Goal: Task Accomplishment & Management: Manage account settings

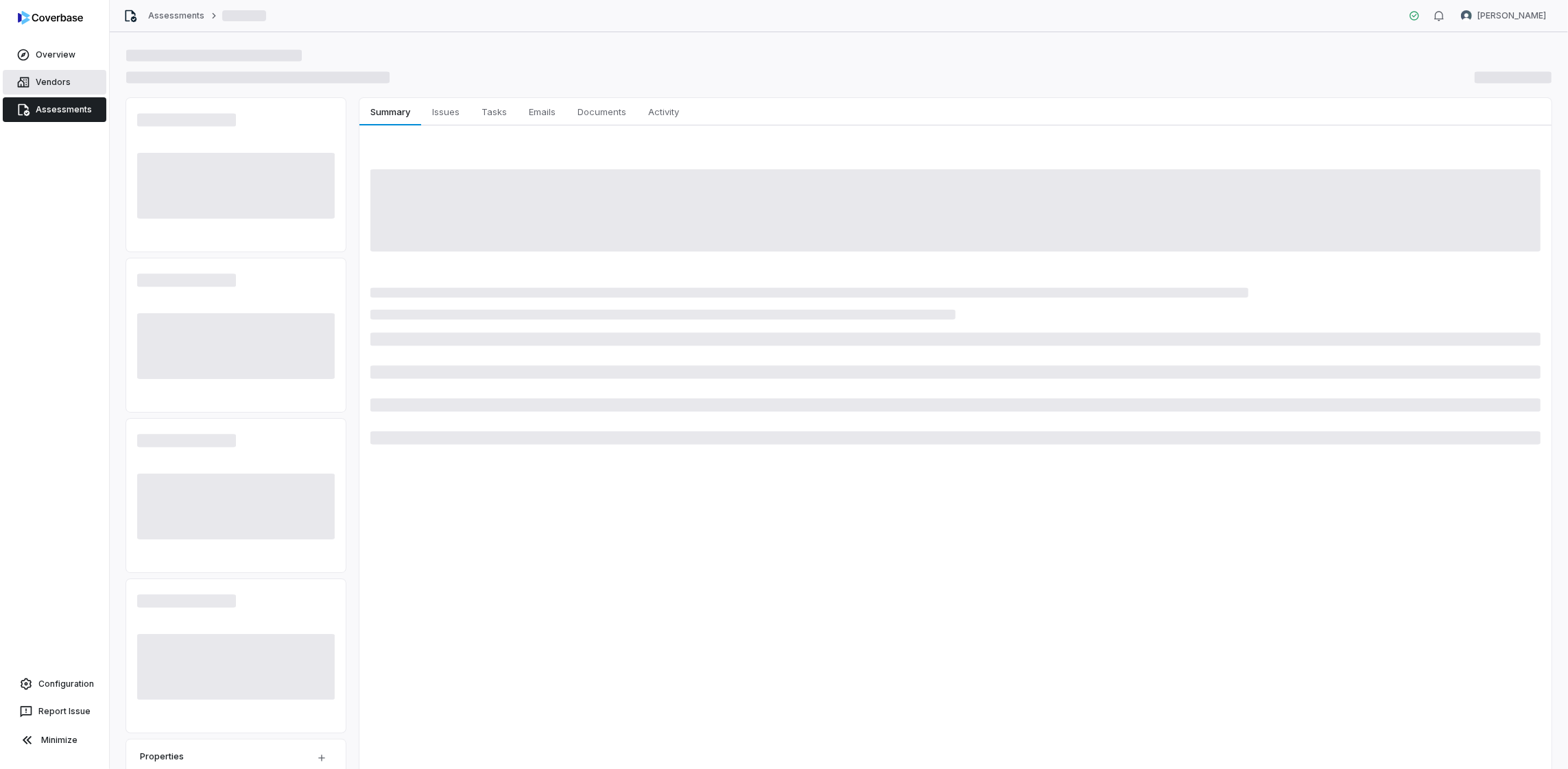
click at [59, 77] on link "Vendors" at bounding box center [55, 83] width 104 height 25
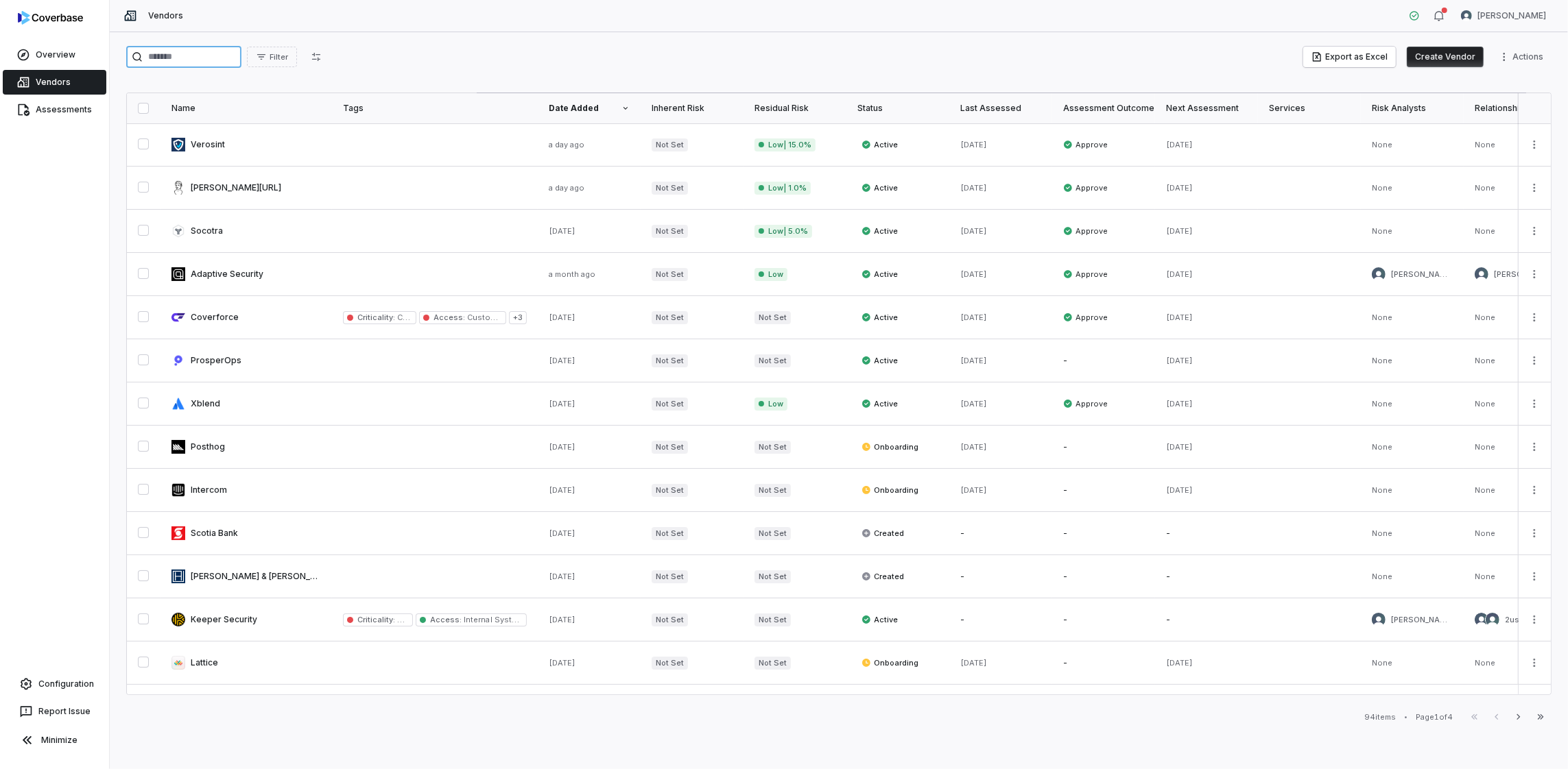
click at [191, 60] on input "search" at bounding box center [184, 57] width 115 height 22
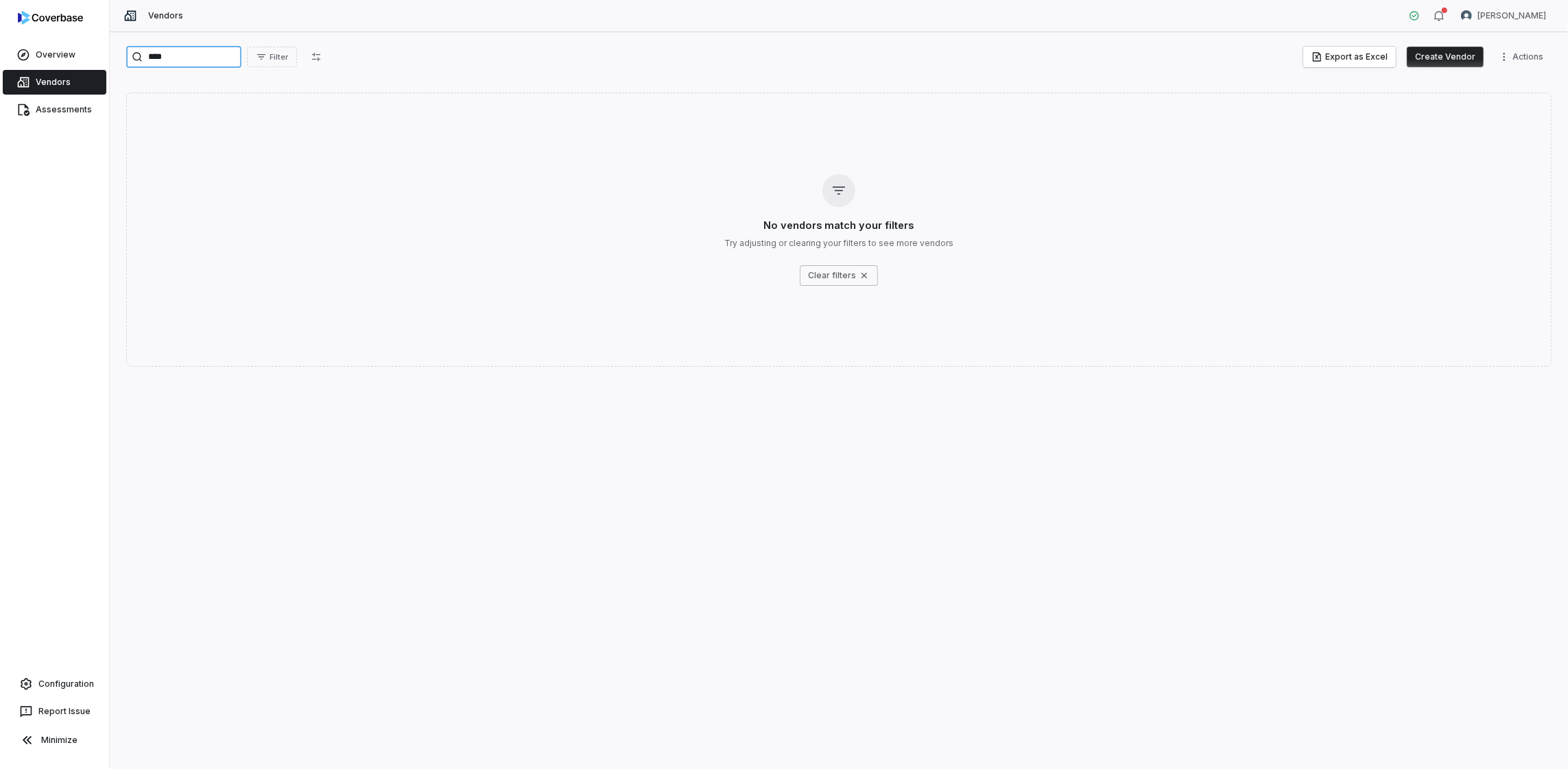
type input "****"
click at [1437, 57] on button "Create Vendor" at bounding box center [1445, 57] width 77 height 20
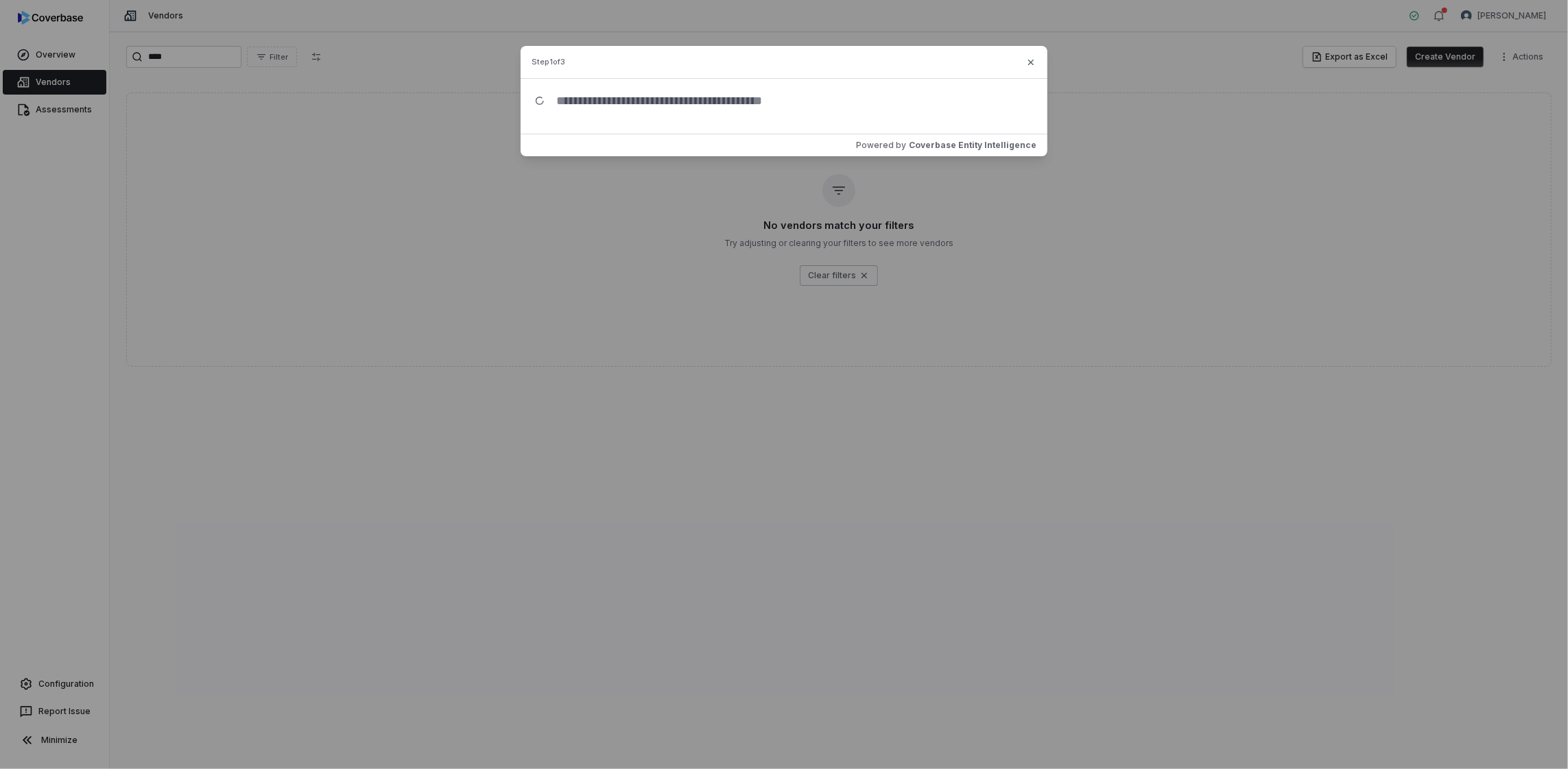
type input "*"
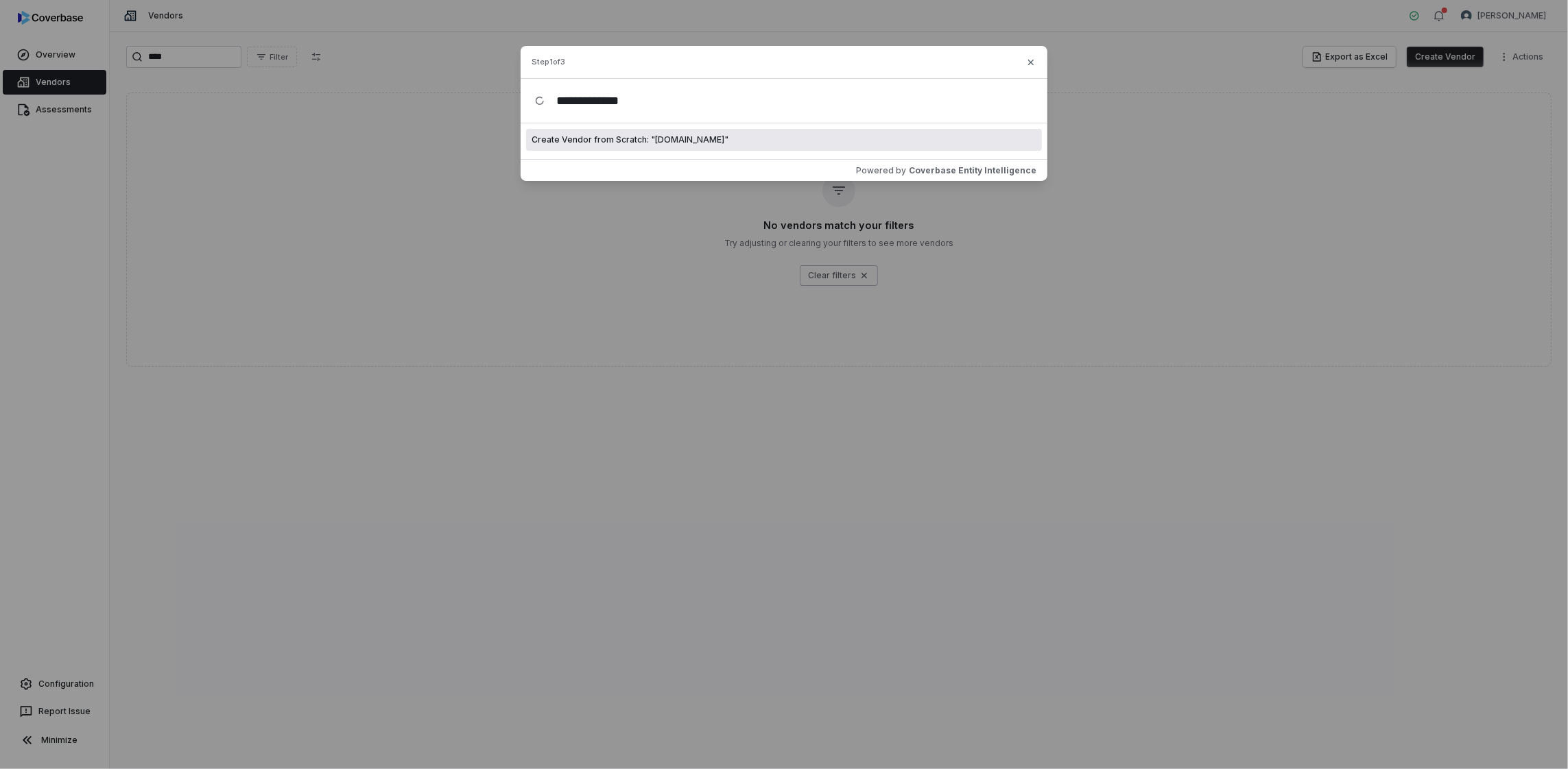
type input "**********"
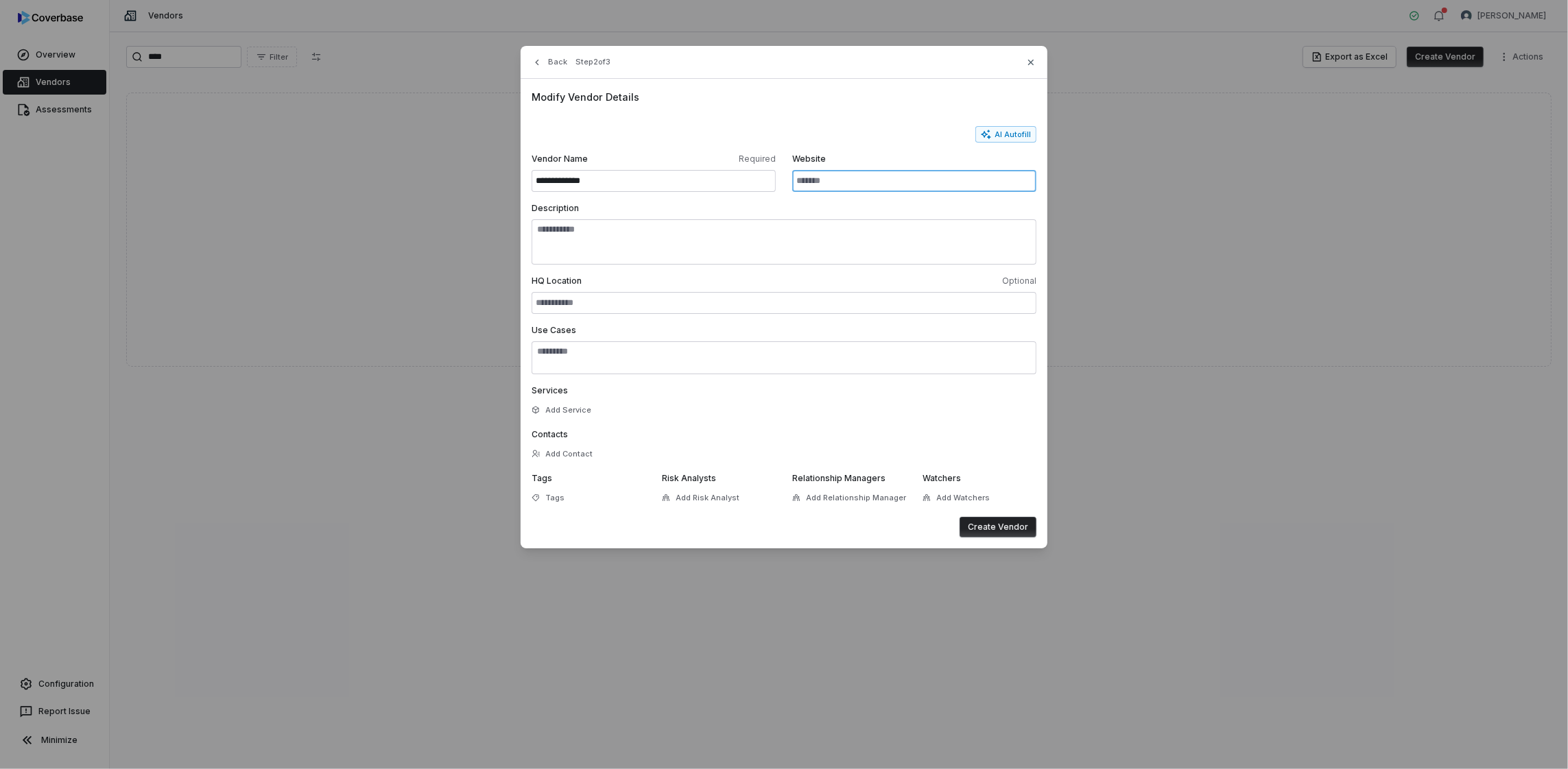
click at [808, 188] on input "Website" at bounding box center [914, 181] width 244 height 22
click at [992, 134] on icon "button" at bounding box center [986, 134] width 11 height 11
type input "**********"
type textarea "**********"
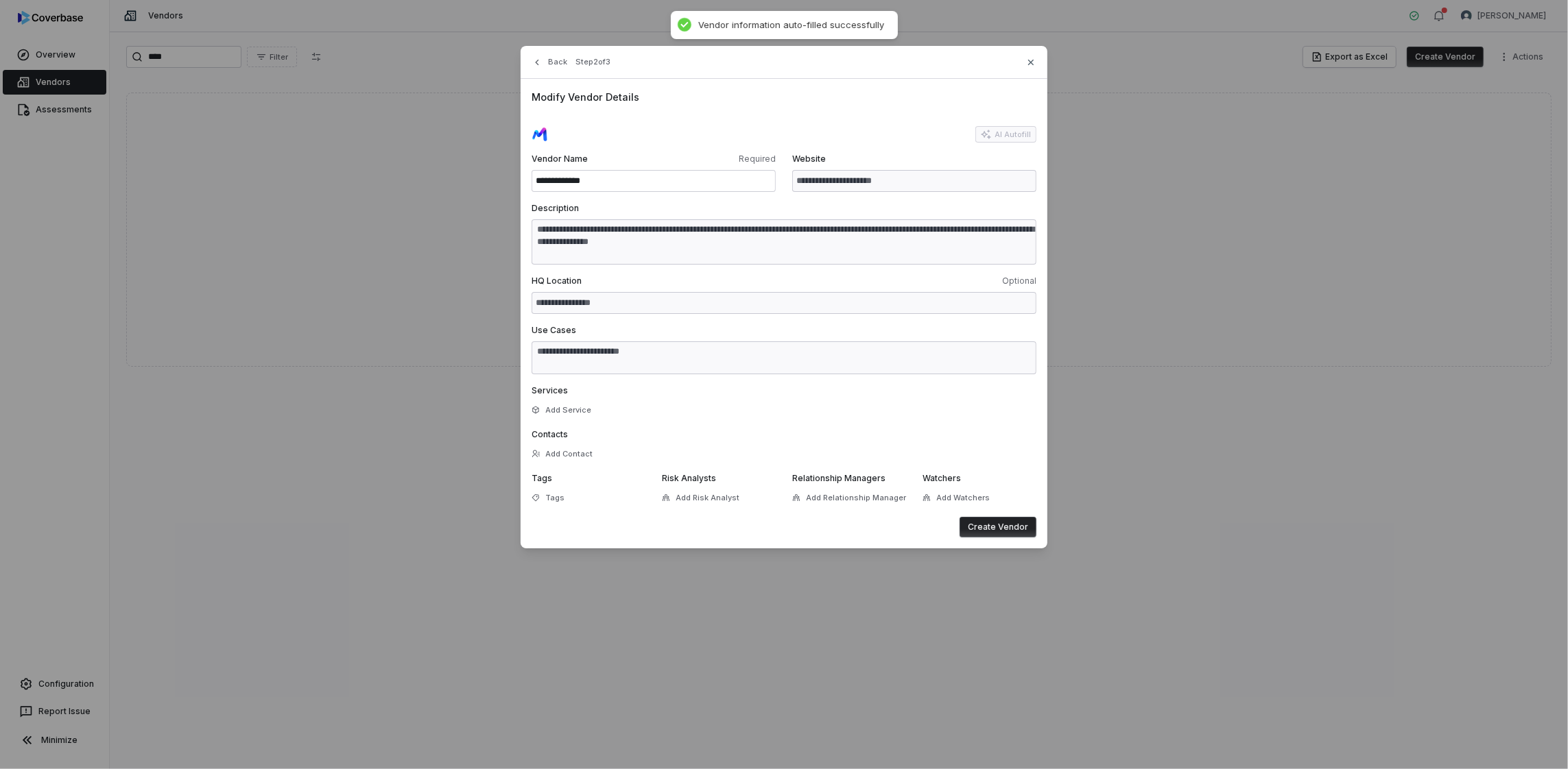
type textarea "**********"
click at [1011, 529] on button "Create Vendor" at bounding box center [998, 527] width 77 height 20
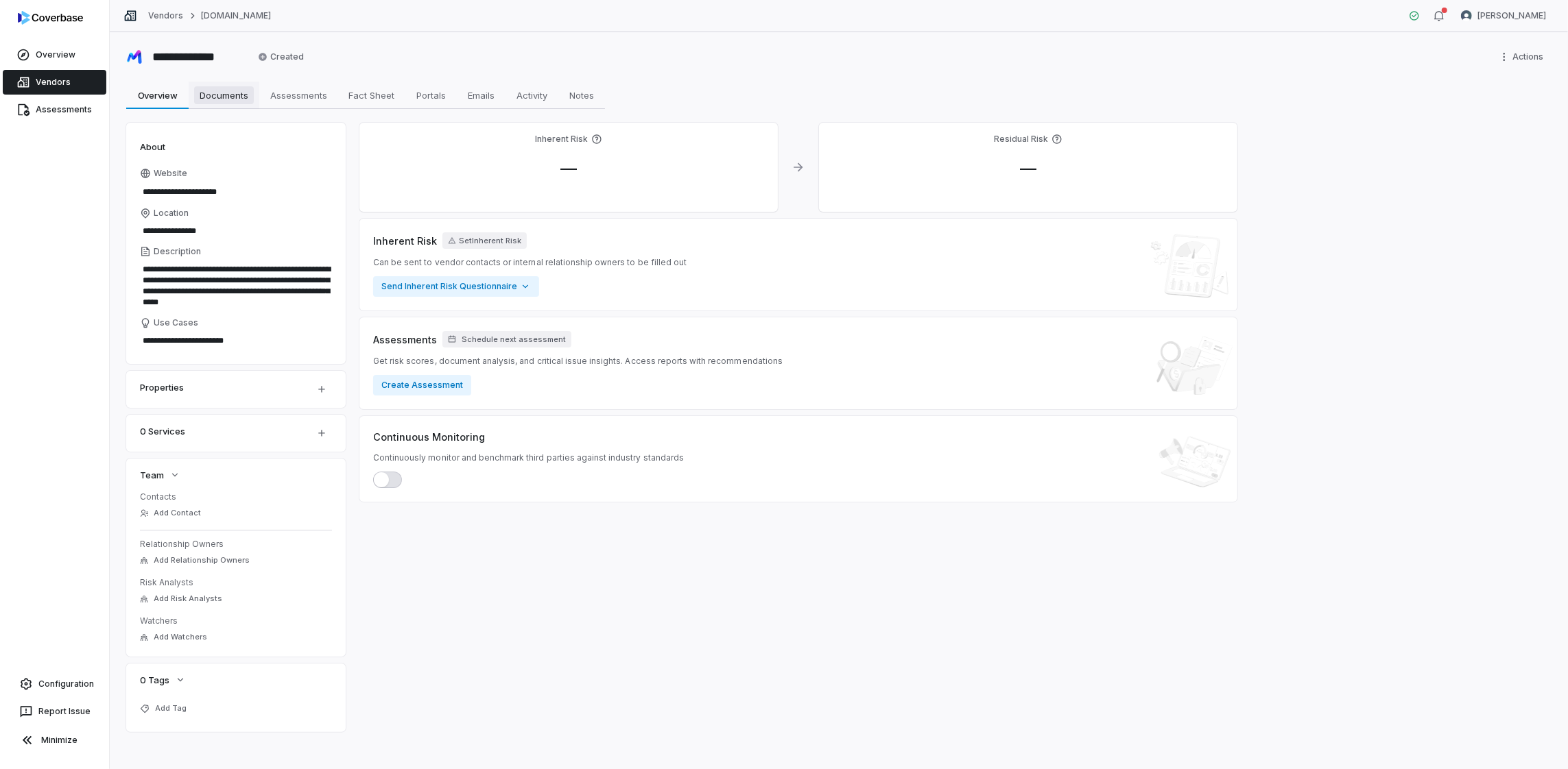
click at [237, 96] on span "Documents" at bounding box center [224, 95] width 60 height 18
type textarea "*"
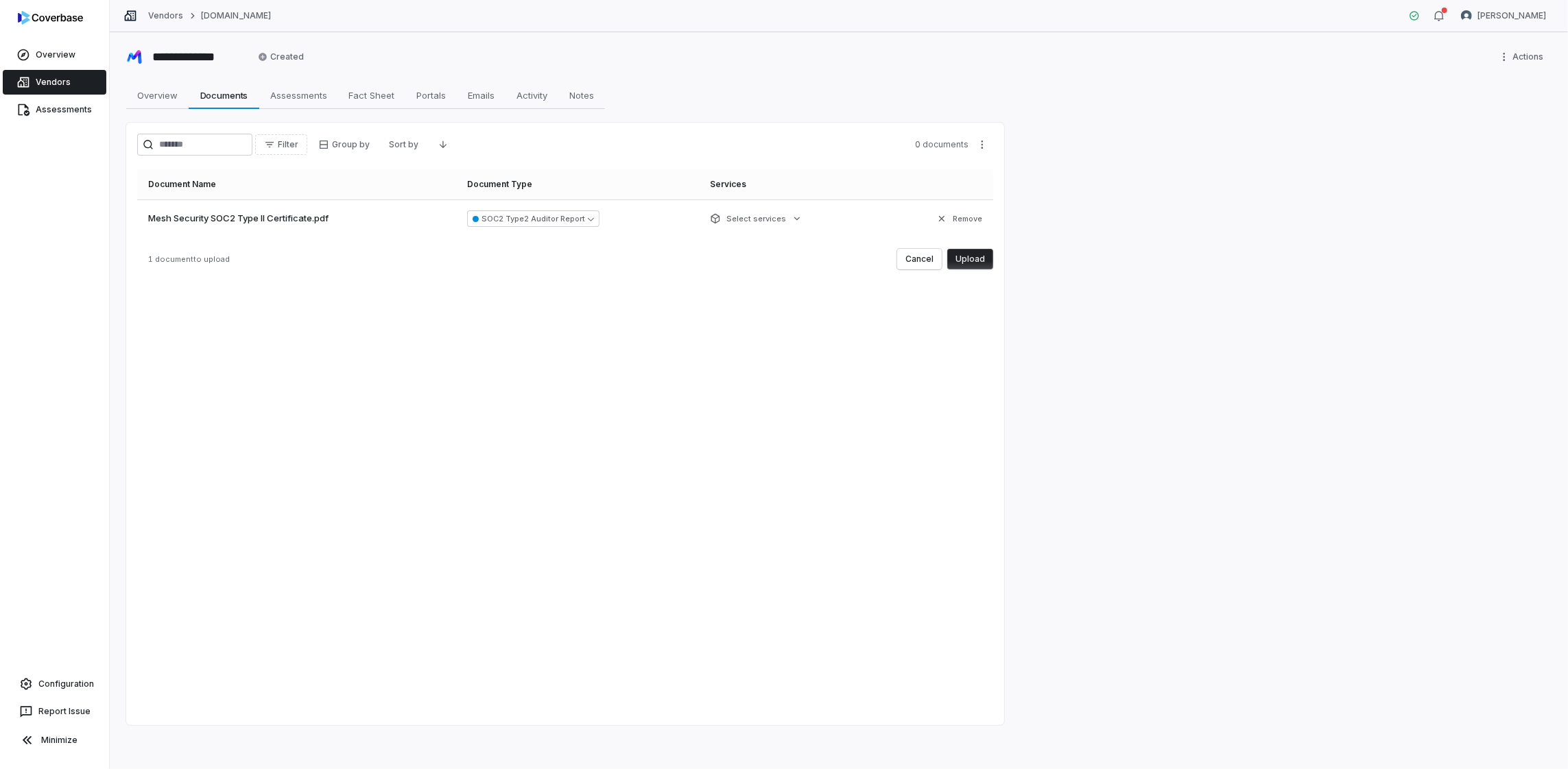
click at [981, 264] on button "Upload" at bounding box center [970, 259] width 46 height 20
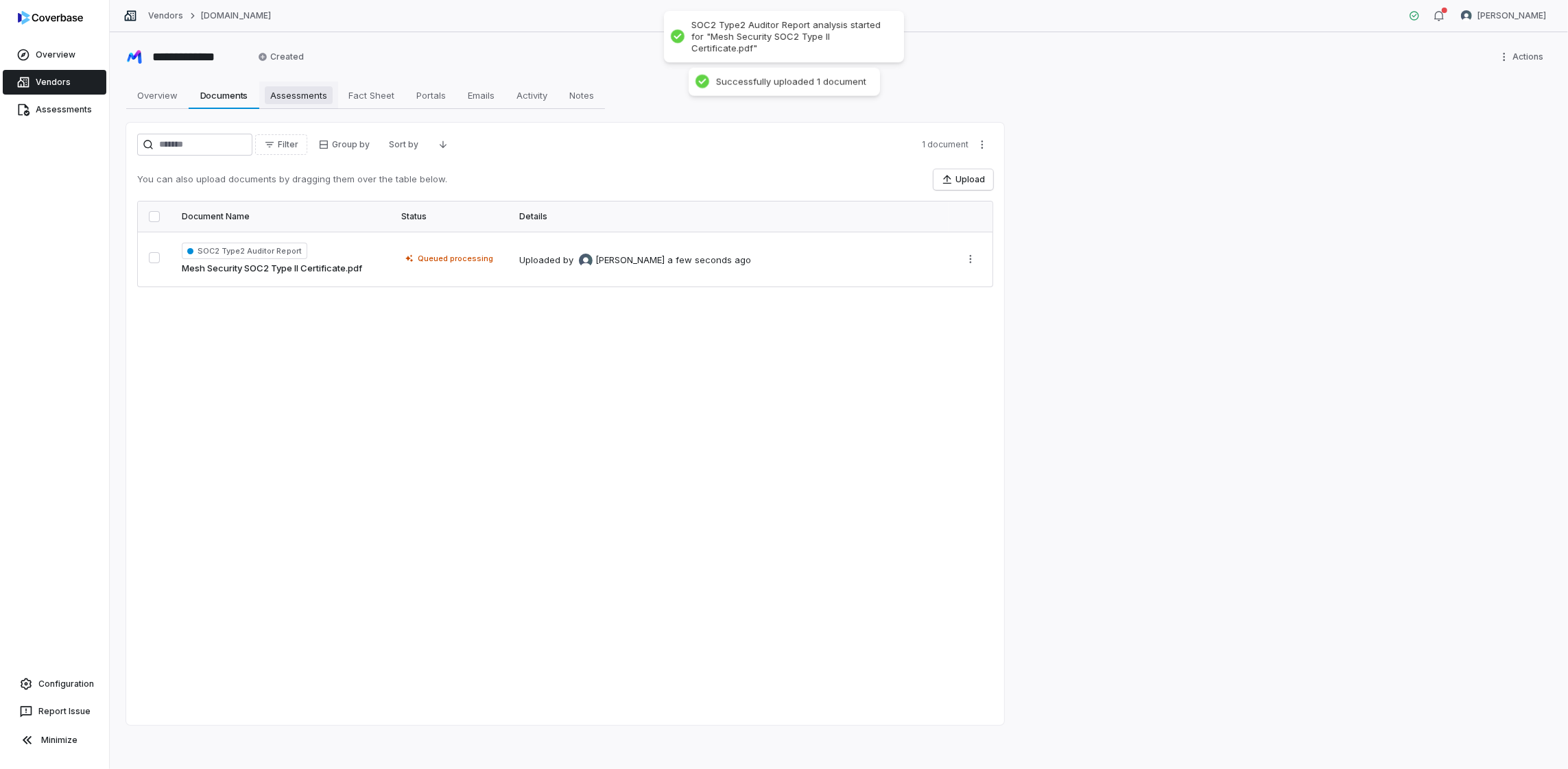
click at [279, 90] on span "Assessments" at bounding box center [298, 95] width 68 height 18
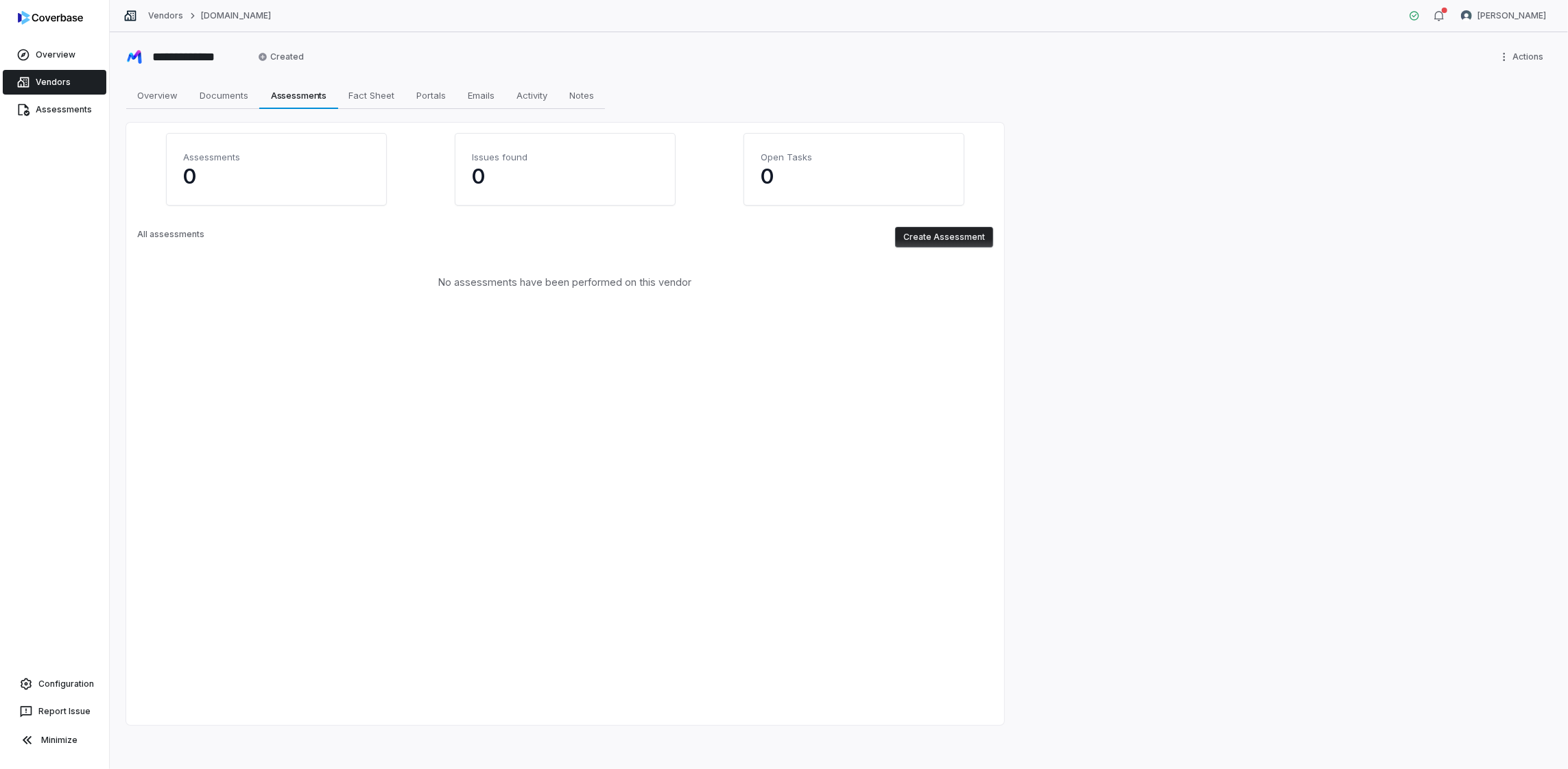
click at [918, 237] on button "Create Assessment" at bounding box center [944, 237] width 98 height 20
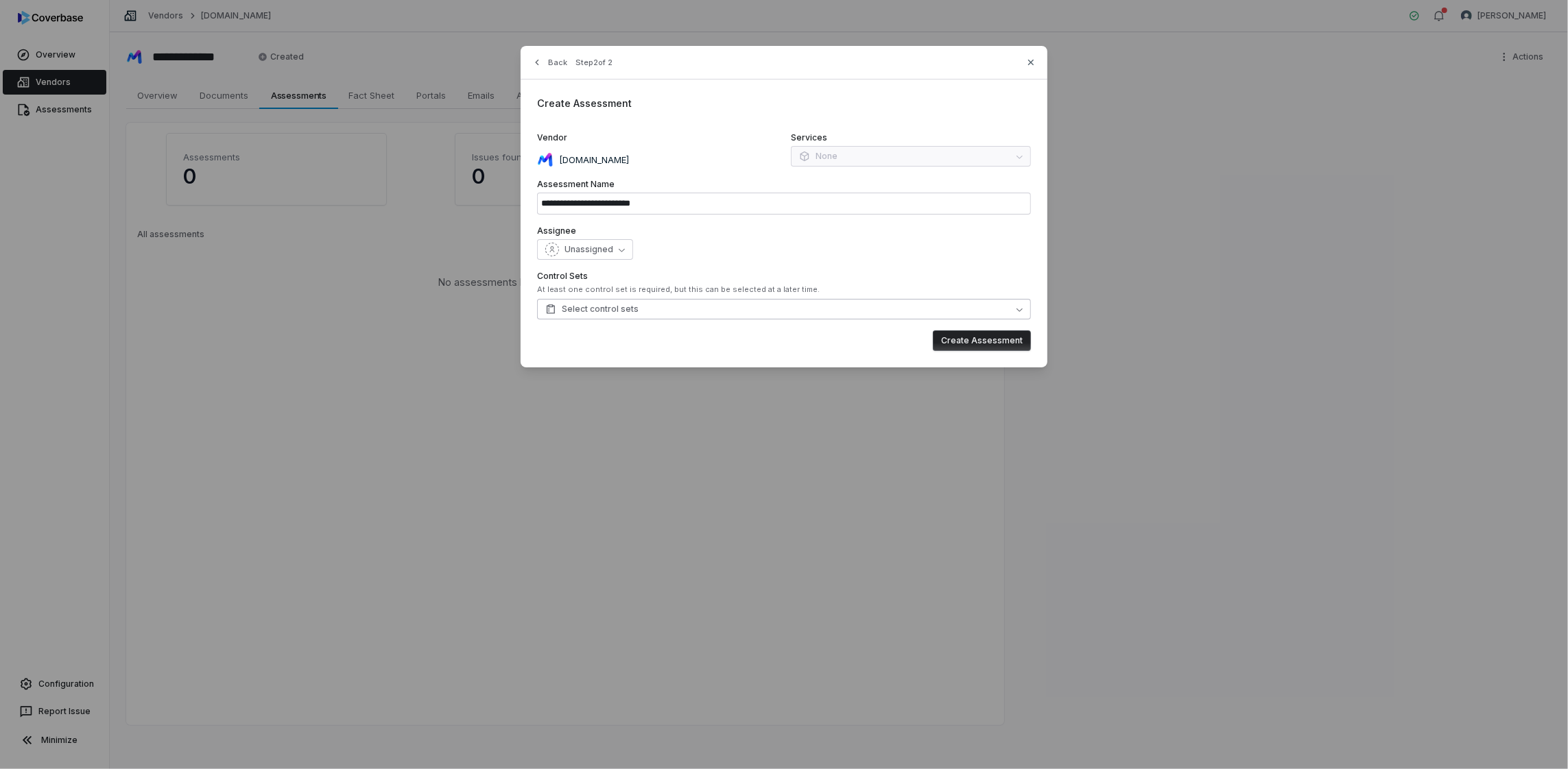
click at [685, 312] on button "Select control sets" at bounding box center [784, 309] width 494 height 20
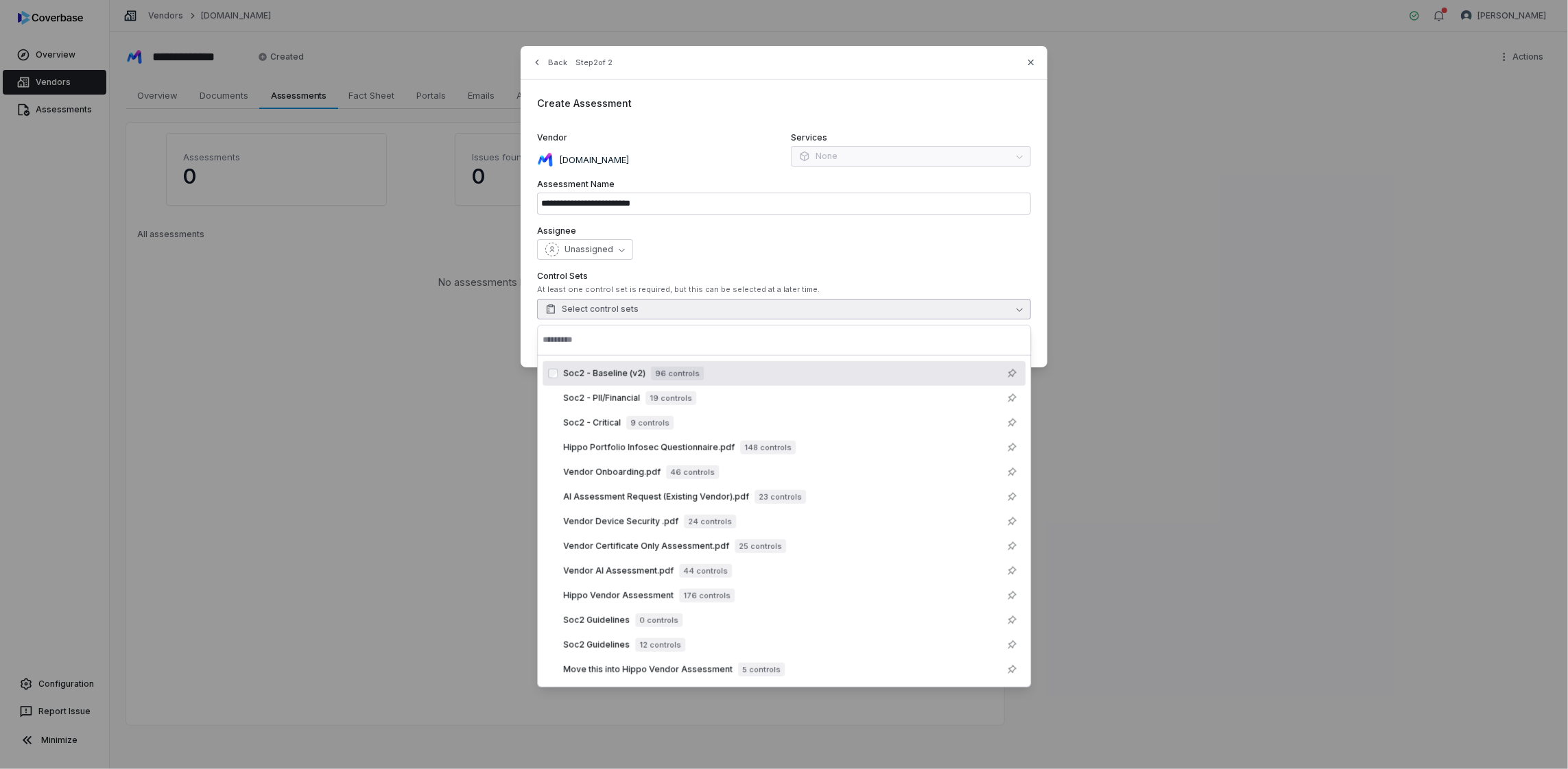
click at [633, 376] on span "Soc2 - Baseline (v2)" at bounding box center [604, 373] width 83 height 11
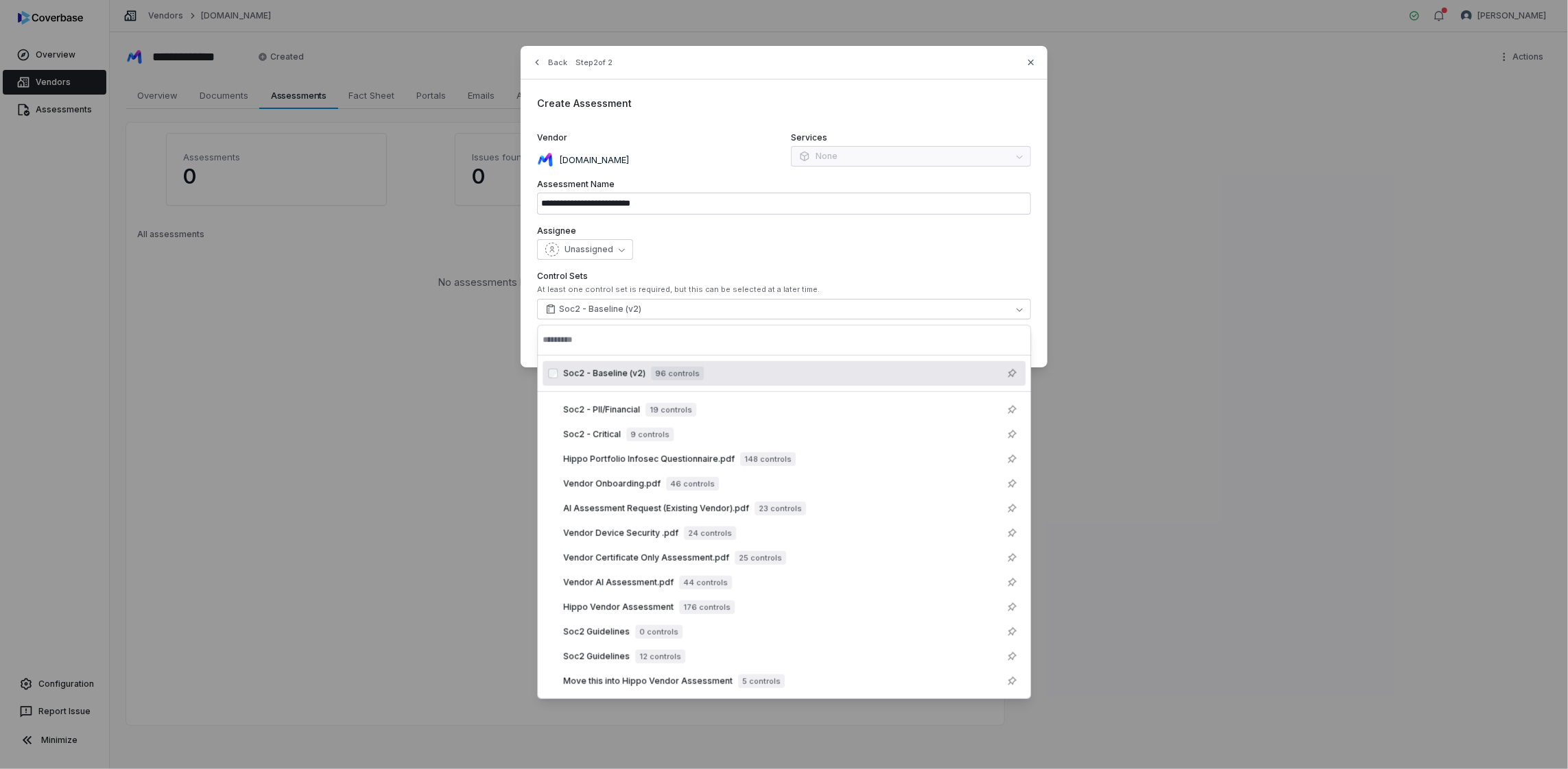
click at [850, 253] on div "Unassigned" at bounding box center [784, 250] width 494 height 20
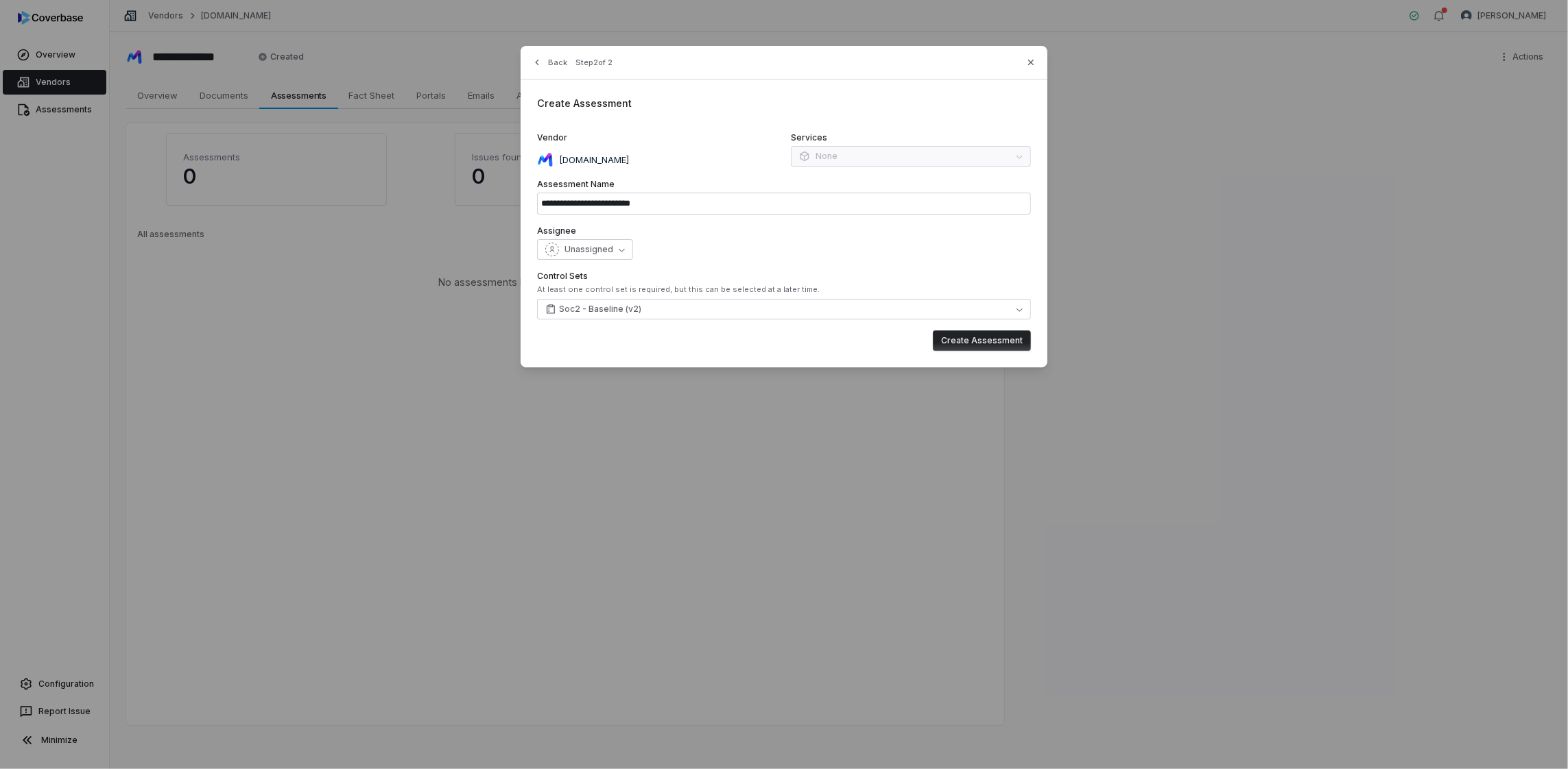
click at [960, 342] on button "Create Assessment" at bounding box center [982, 341] width 98 height 20
type input "**********"
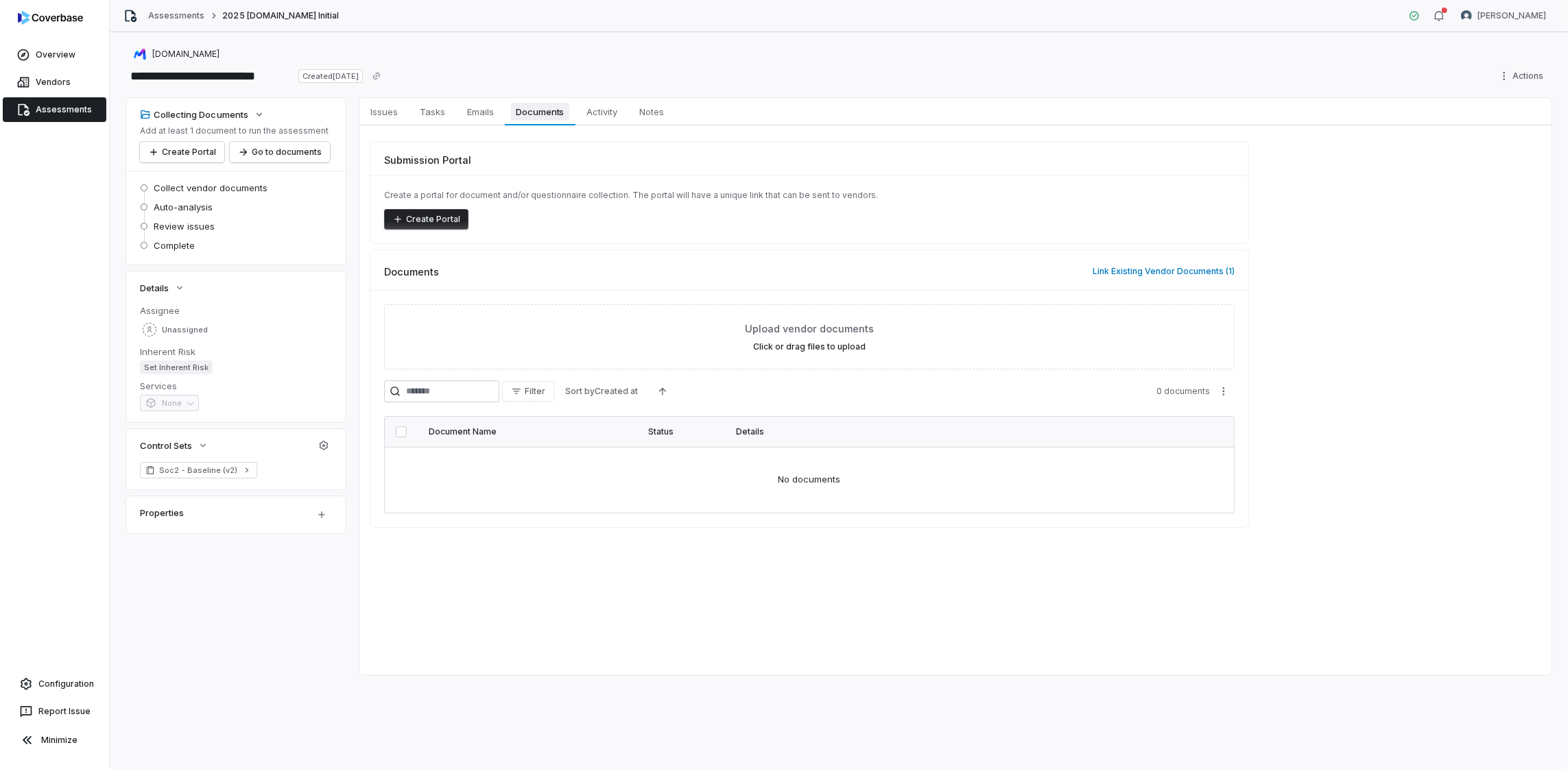
click at [545, 109] on span "Documents" at bounding box center [541, 112] width 59 height 18
click at [1129, 275] on button "Link Existing Vendor Documents ( 1 )" at bounding box center [1164, 271] width 151 height 28
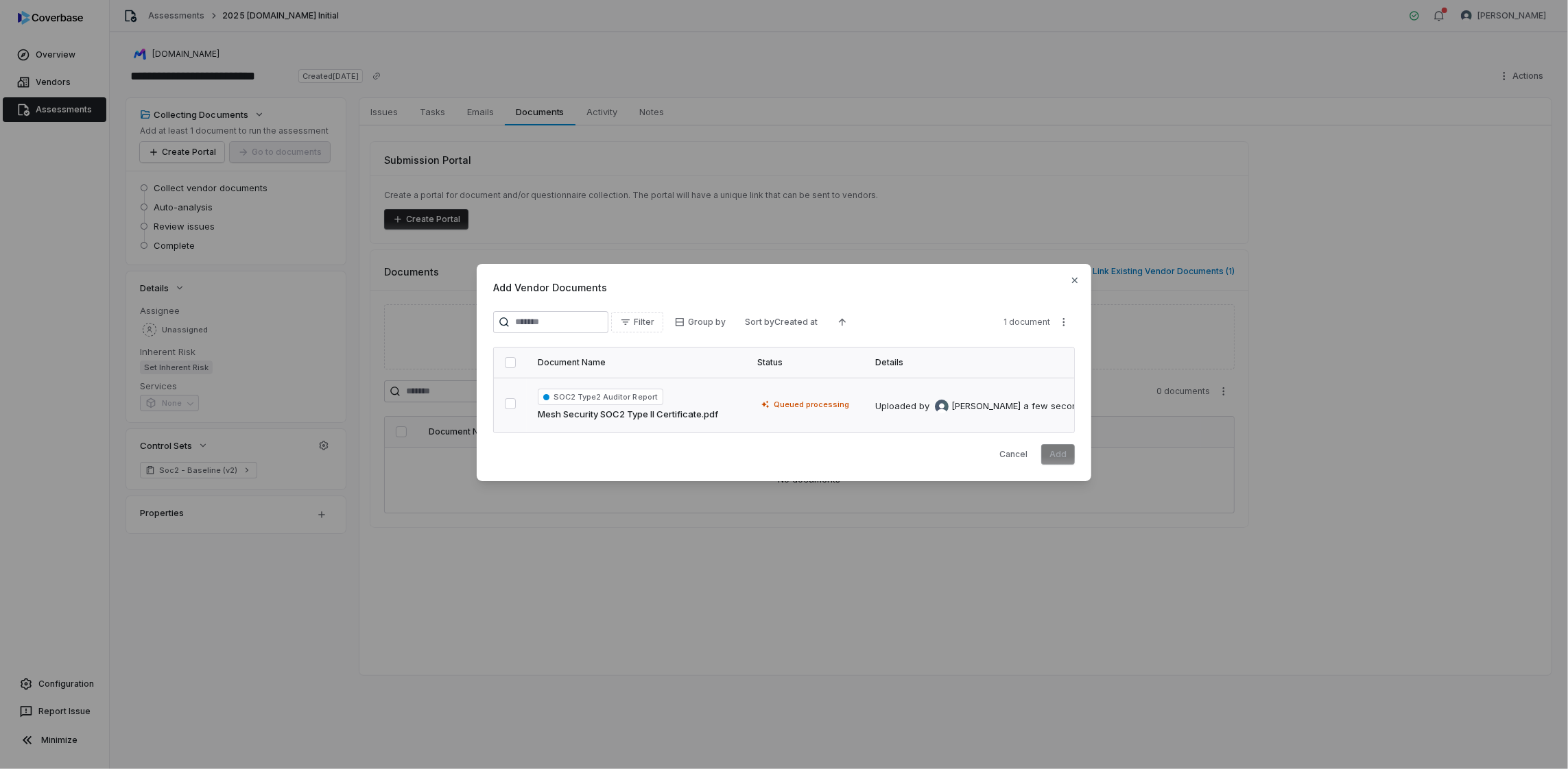
click at [511, 399] on button "button" at bounding box center [510, 404] width 11 height 11
click at [1058, 451] on button "Add" at bounding box center [1058, 454] width 34 height 20
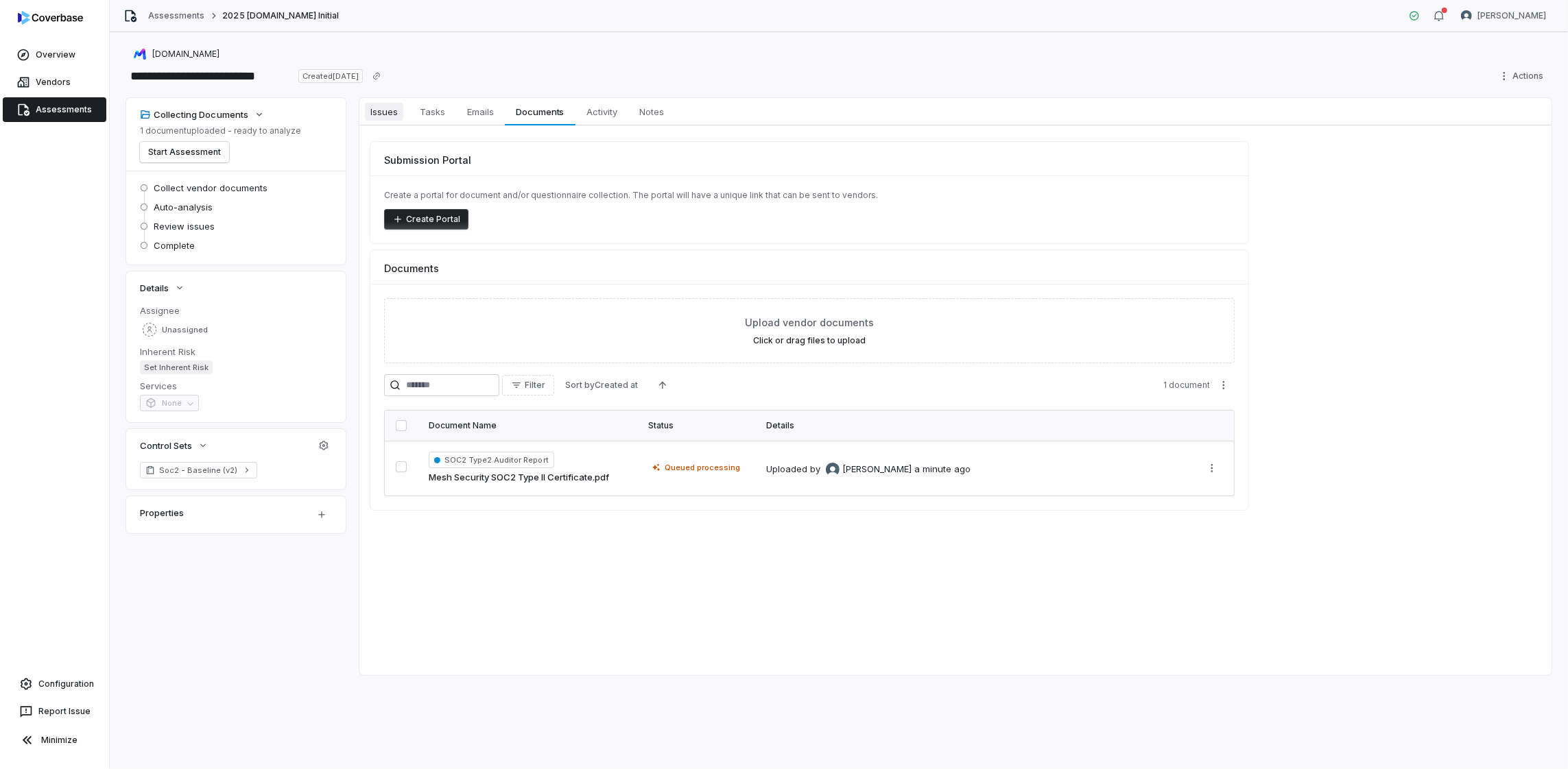
click at [387, 113] on span "Issues" at bounding box center [384, 112] width 39 height 18
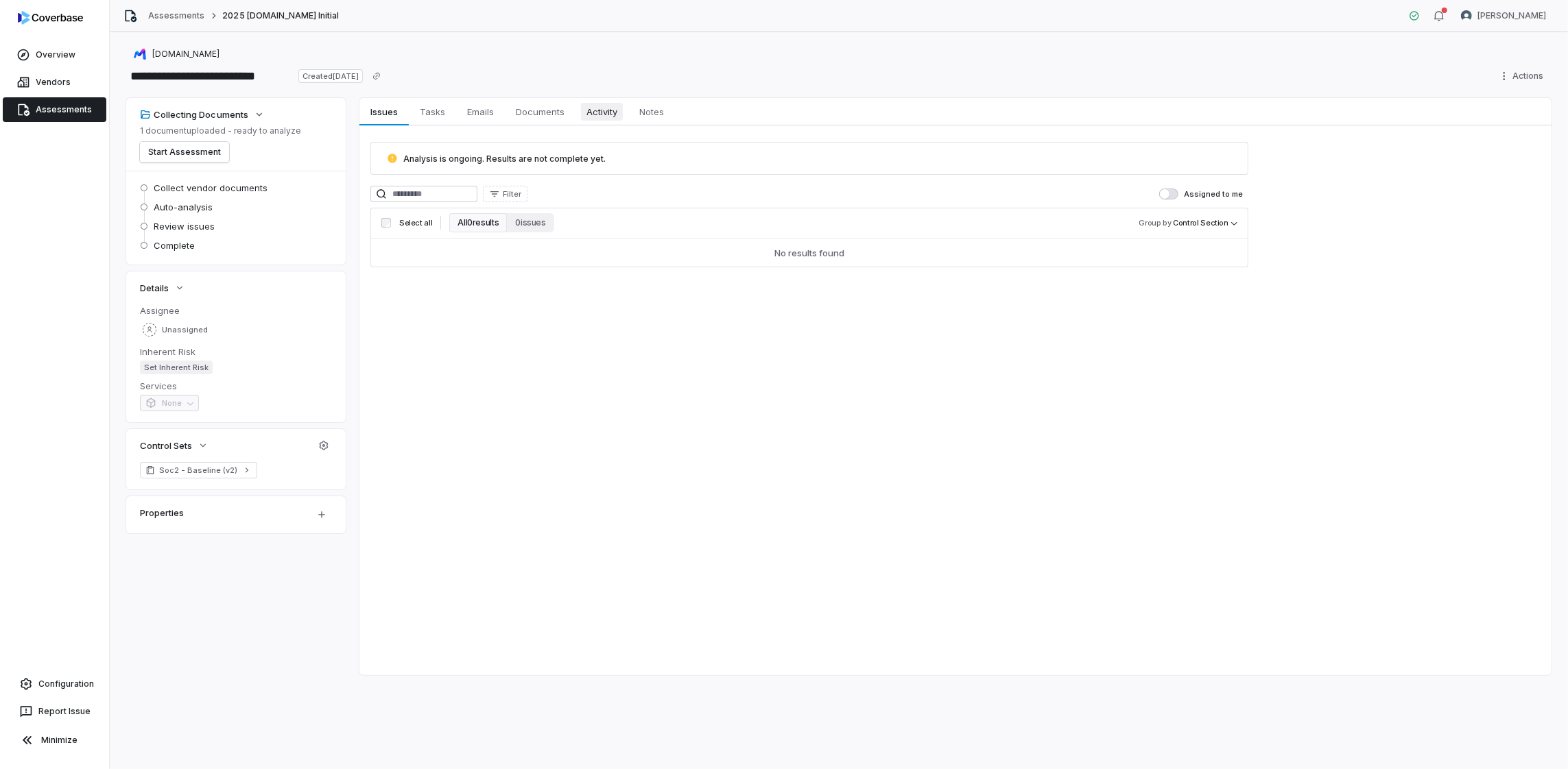
click at [601, 114] on span "Activity" at bounding box center [601, 112] width 42 height 18
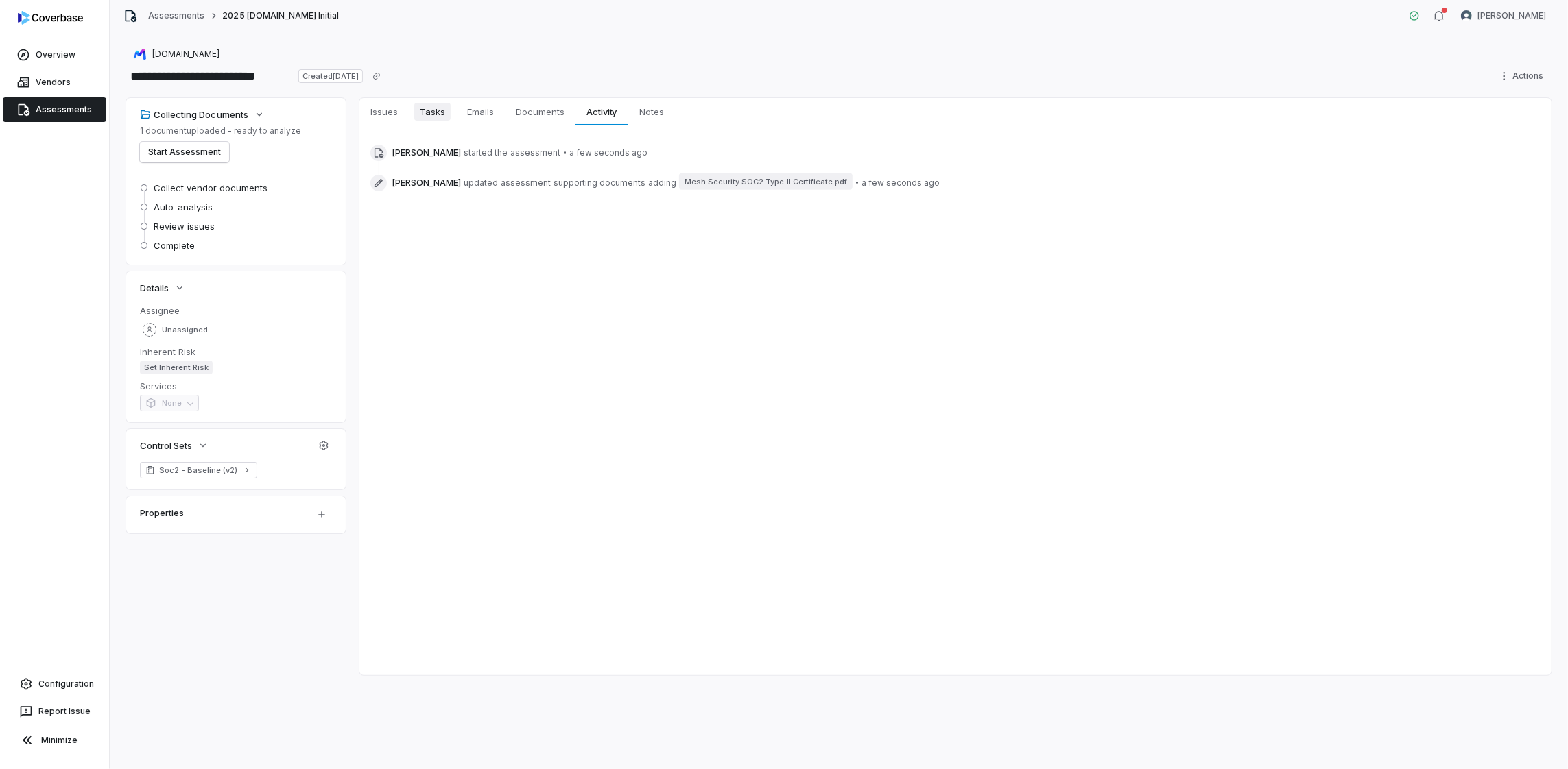
click at [429, 115] on span "Tasks" at bounding box center [433, 112] width 37 height 18
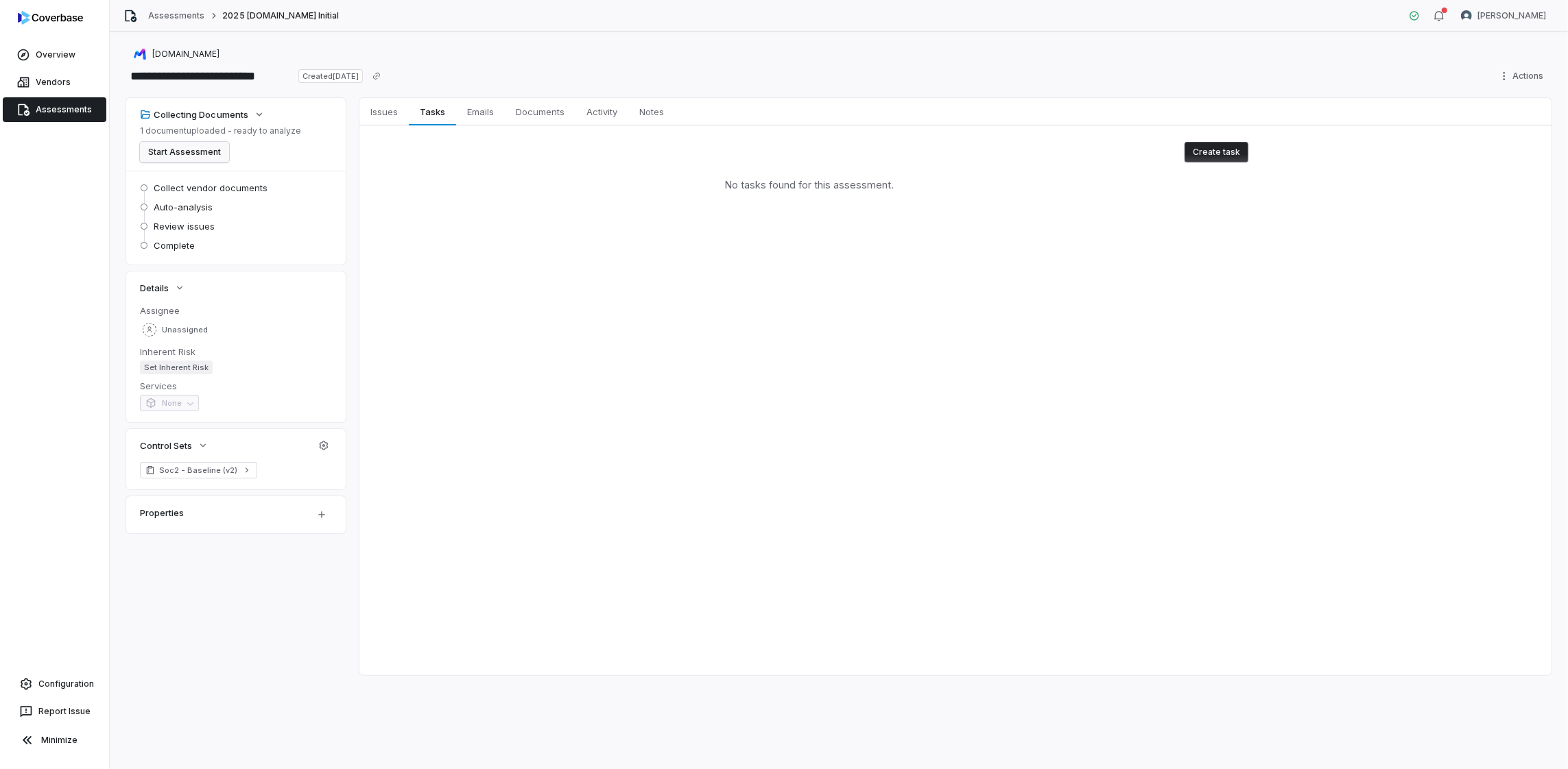
click at [197, 153] on button "Start Assessment" at bounding box center [185, 152] width 89 height 20
click at [392, 118] on span "Issues" at bounding box center [384, 112] width 39 height 18
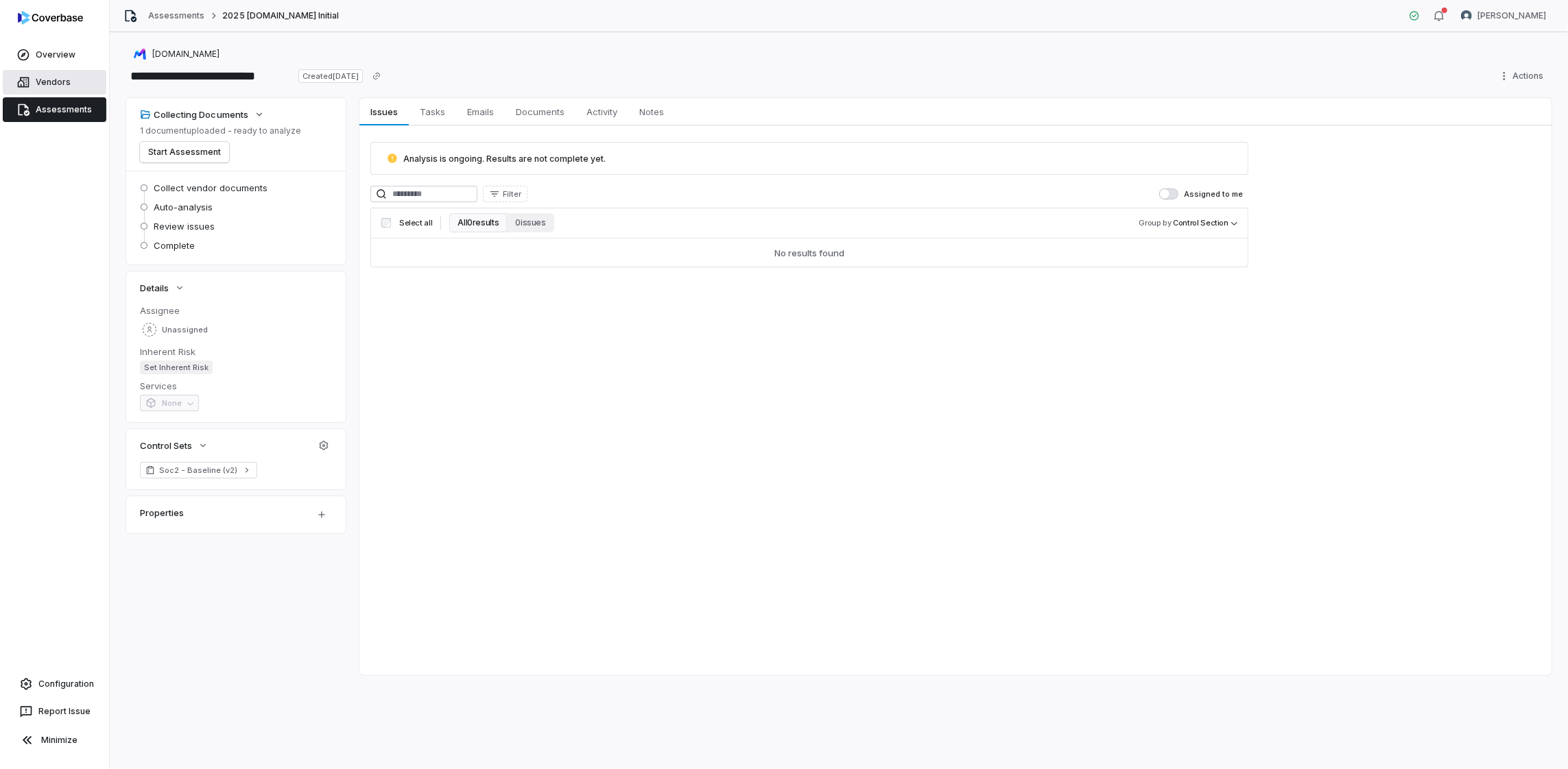
click at [56, 80] on link "Vendors" at bounding box center [55, 83] width 104 height 25
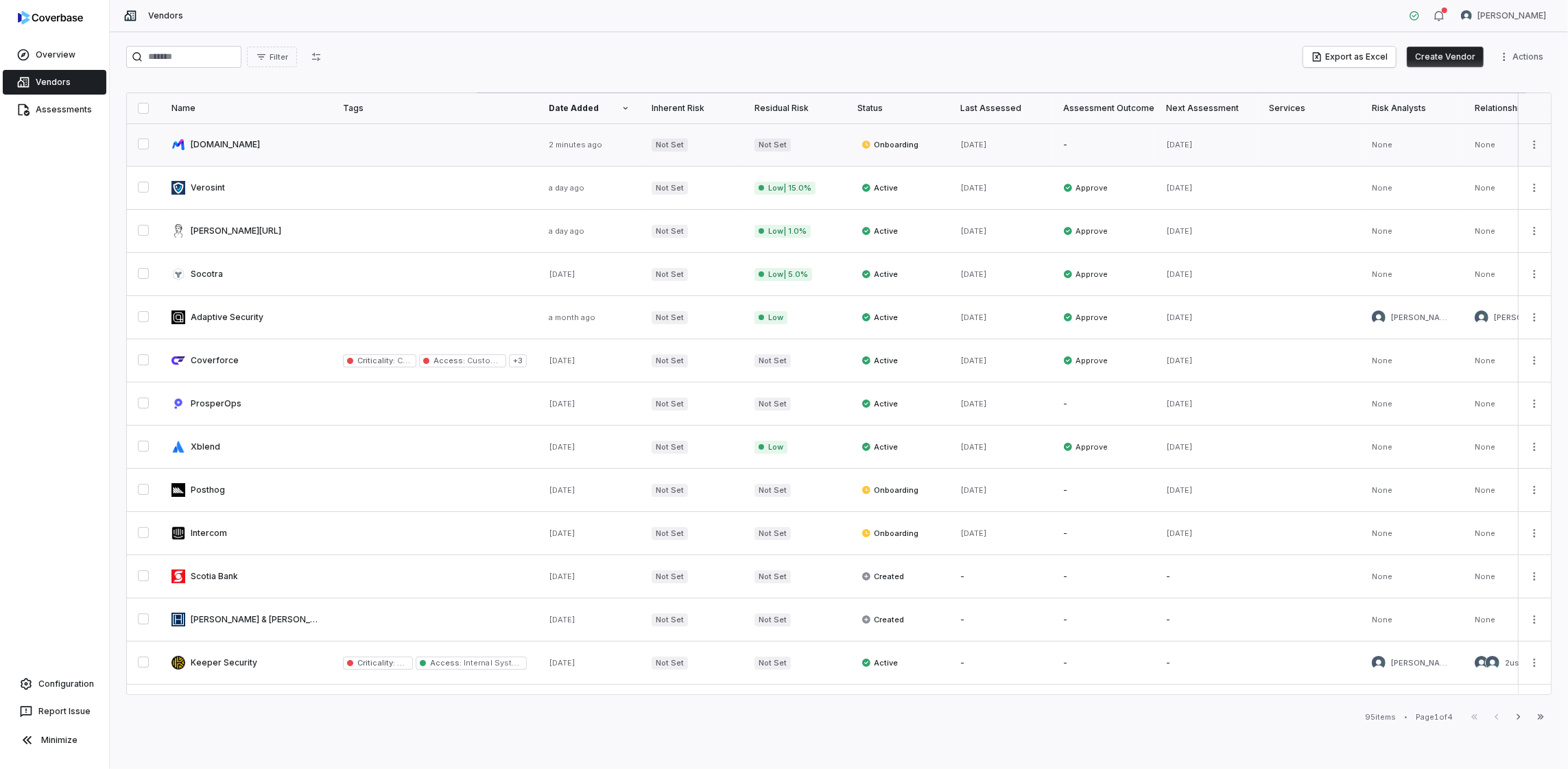
click at [224, 140] on link at bounding box center [246, 145] width 172 height 42
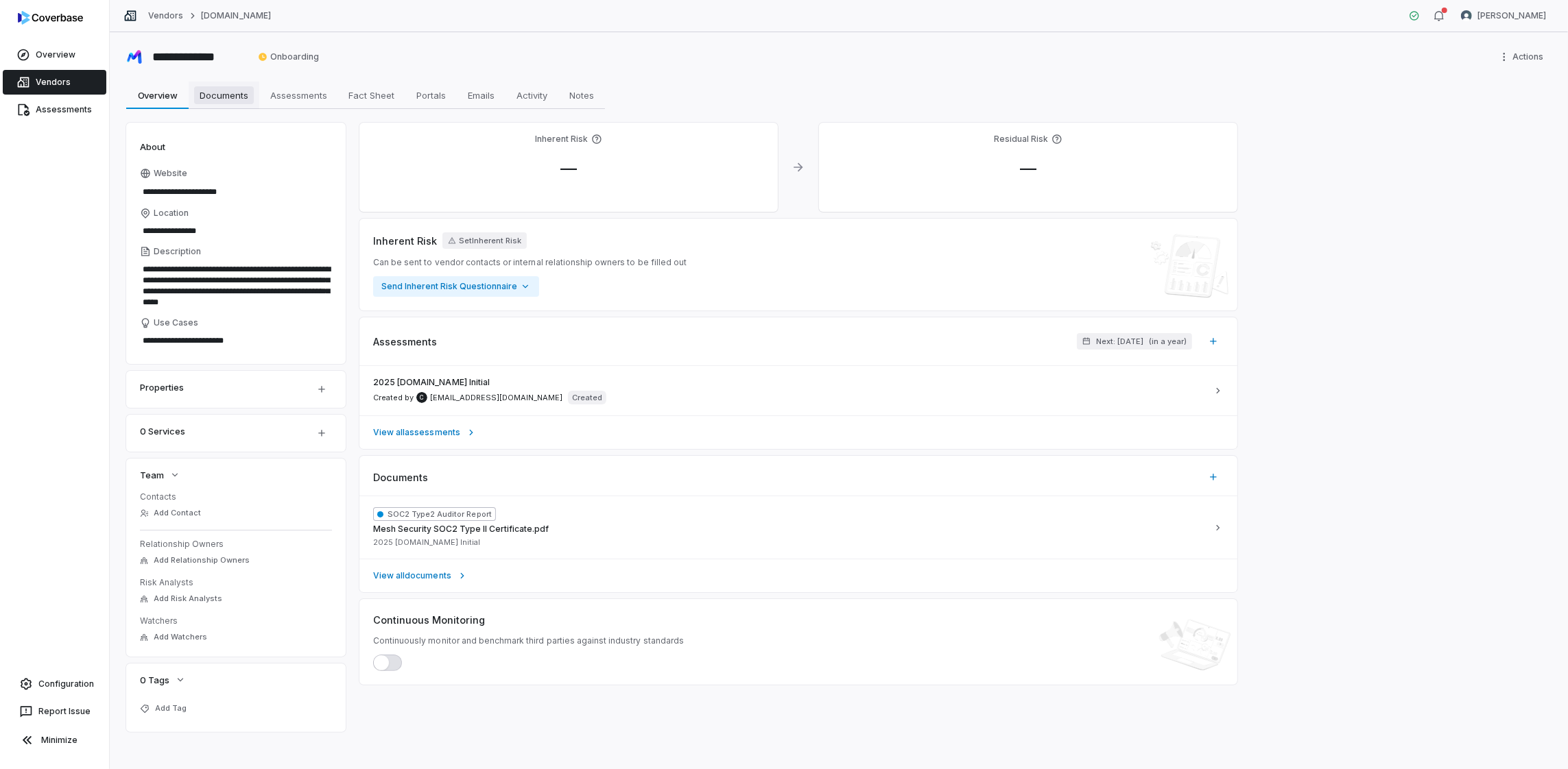
click at [236, 98] on span "Documents" at bounding box center [224, 95] width 60 height 18
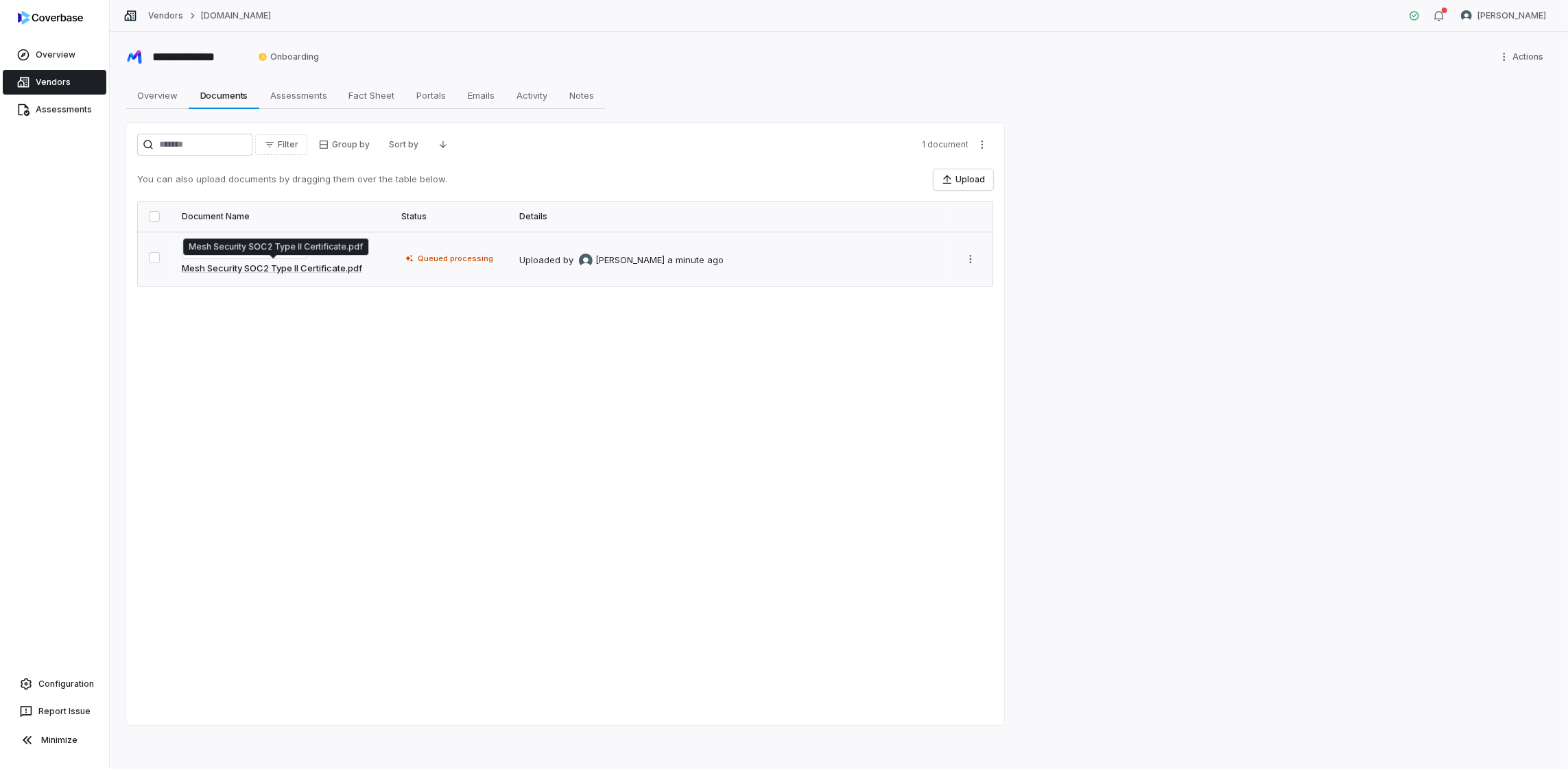
click at [345, 270] on link "Mesh Security SOC2 Type II Certificate.pdf" at bounding box center [272, 269] width 180 height 14
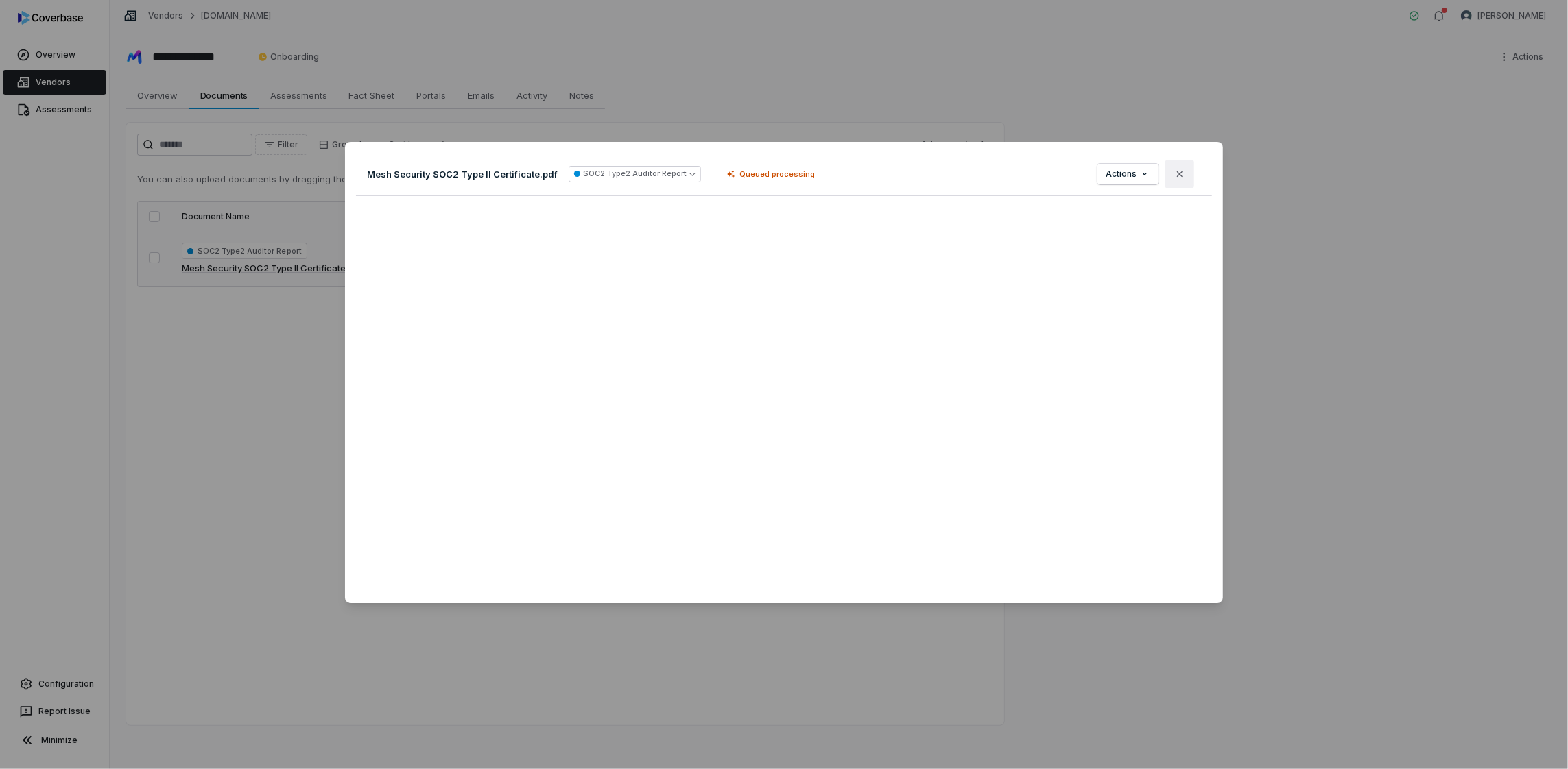
click at [1177, 172] on icon "button" at bounding box center [1180, 175] width 6 height 6
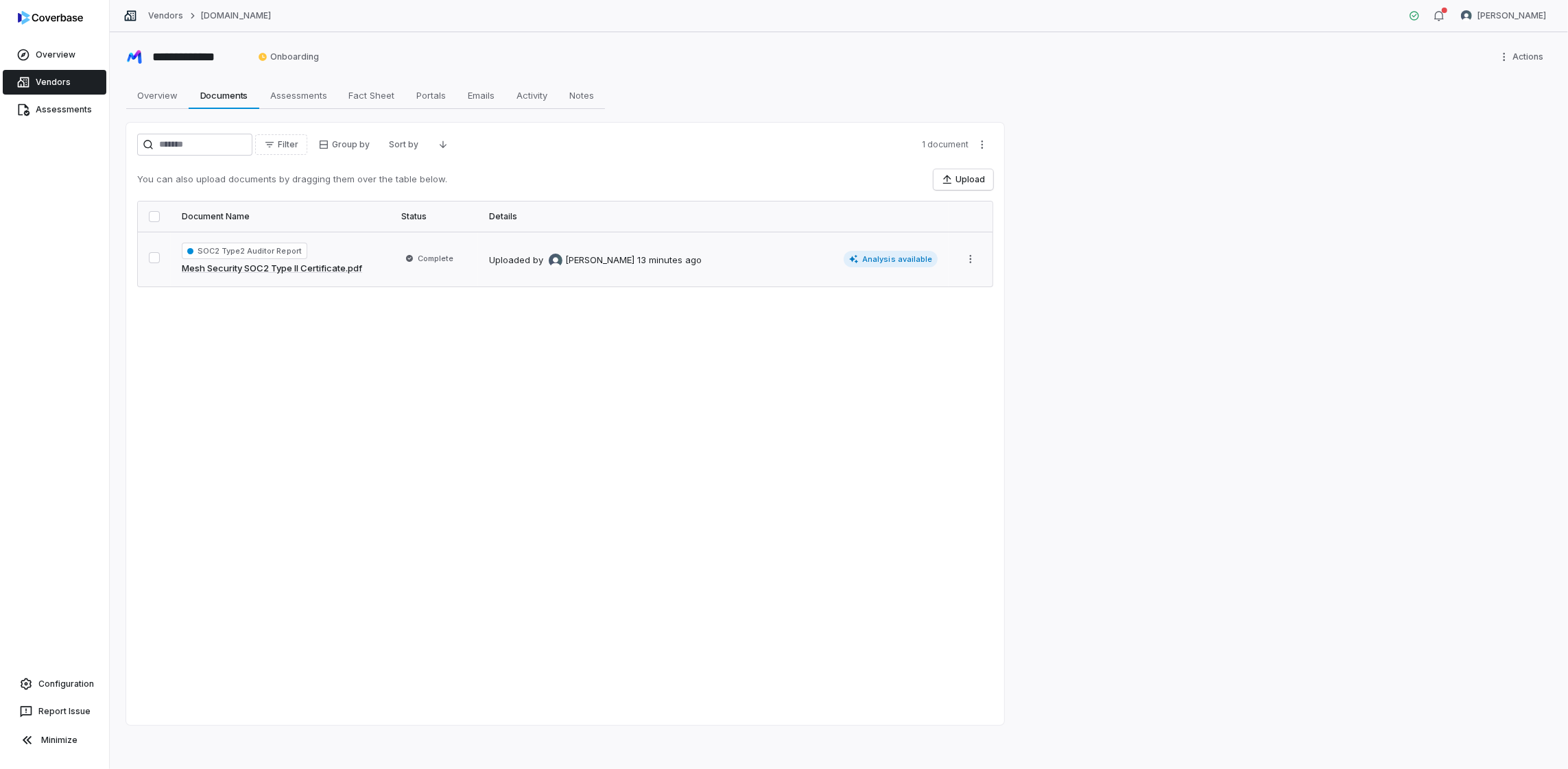
click at [724, 281] on td "Uploaded by [PERSON_NAME] 13 minutes ago Analysis available" at bounding box center [713, 259] width 471 height 55
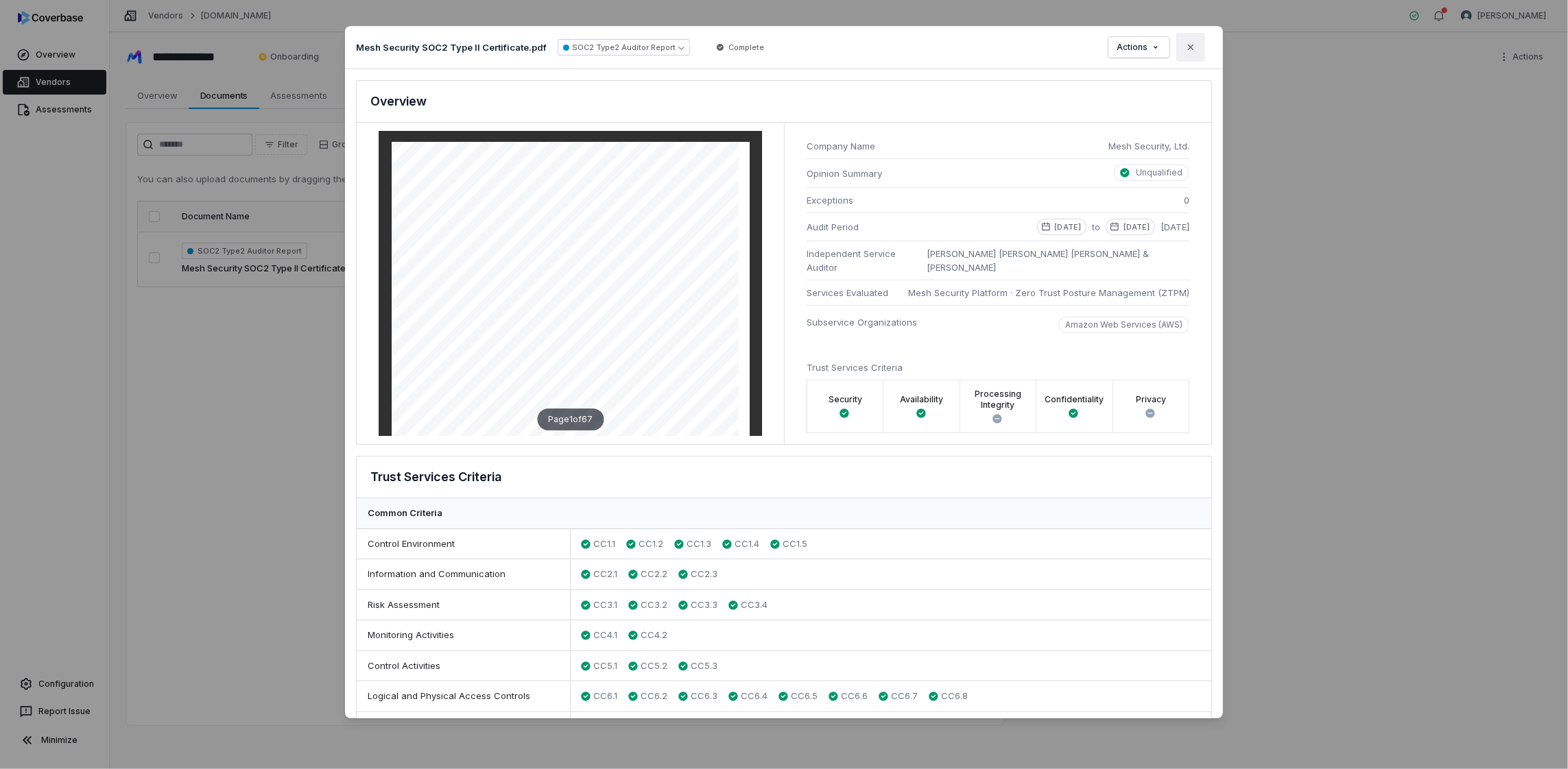
click at [1196, 59] on button "Close" at bounding box center [1190, 47] width 28 height 28
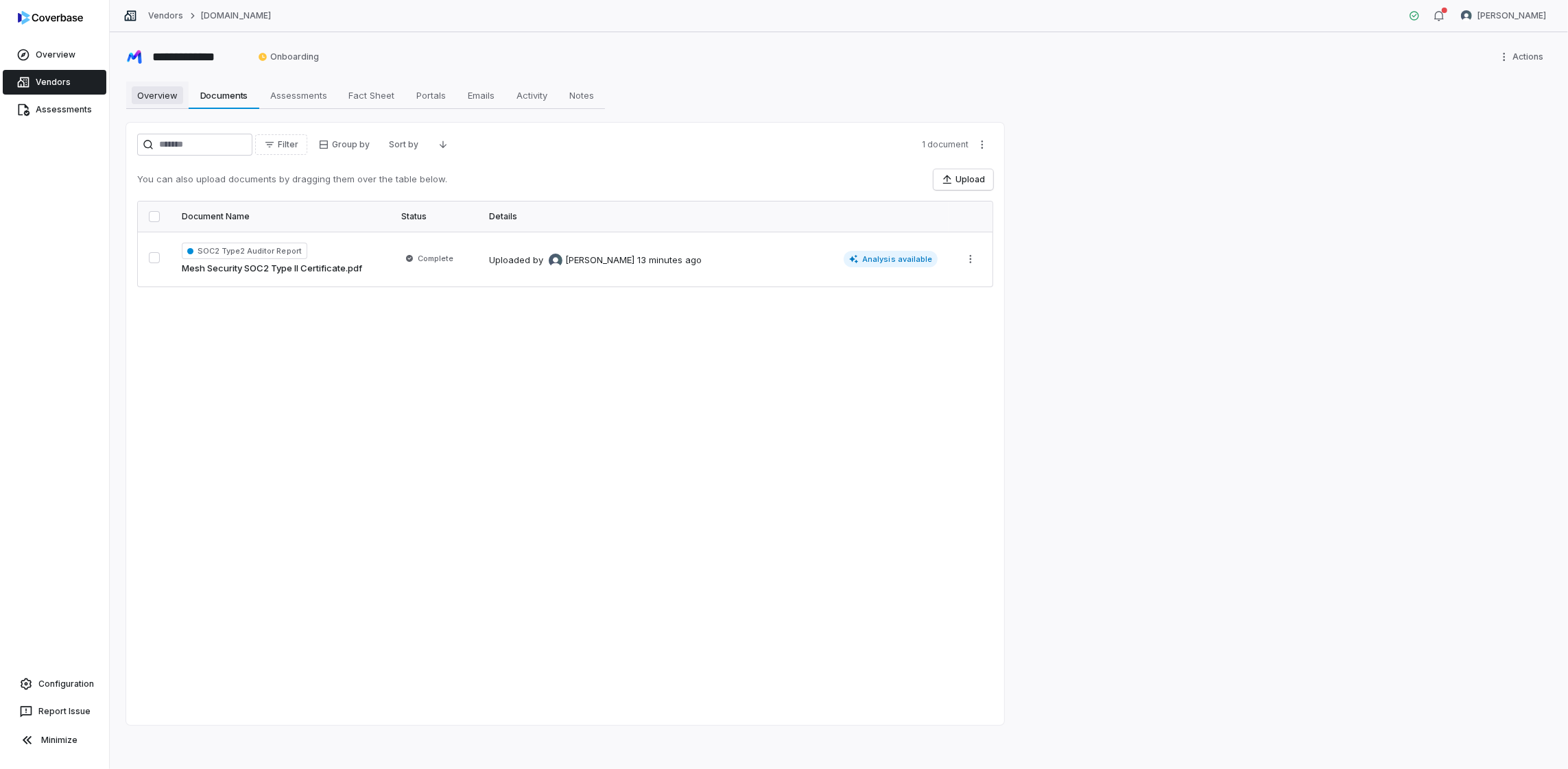
click at [149, 96] on span "Overview" at bounding box center [157, 95] width 51 height 18
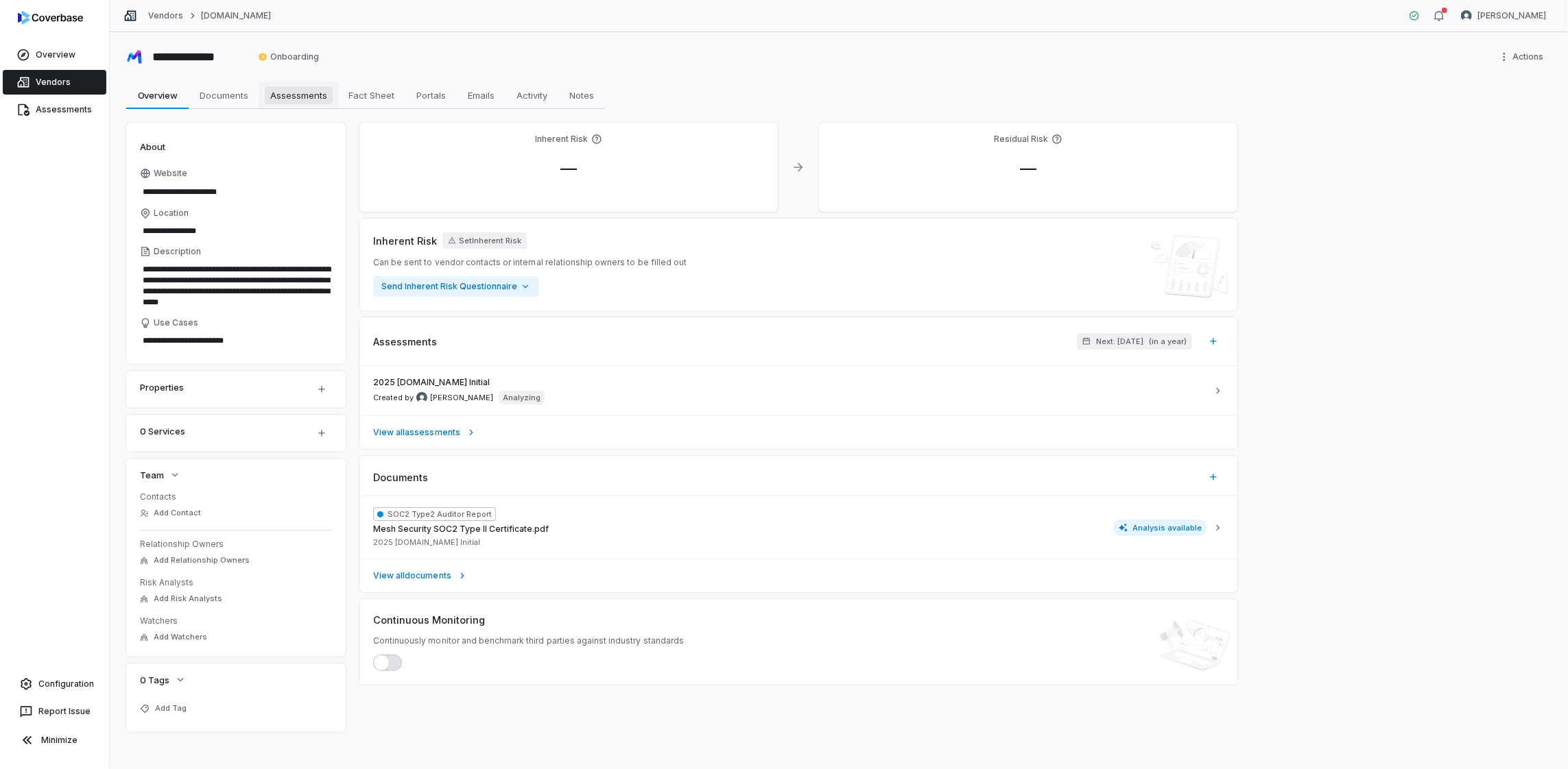
click at [313, 96] on span "Assessments" at bounding box center [298, 95] width 68 height 18
type textarea "*"
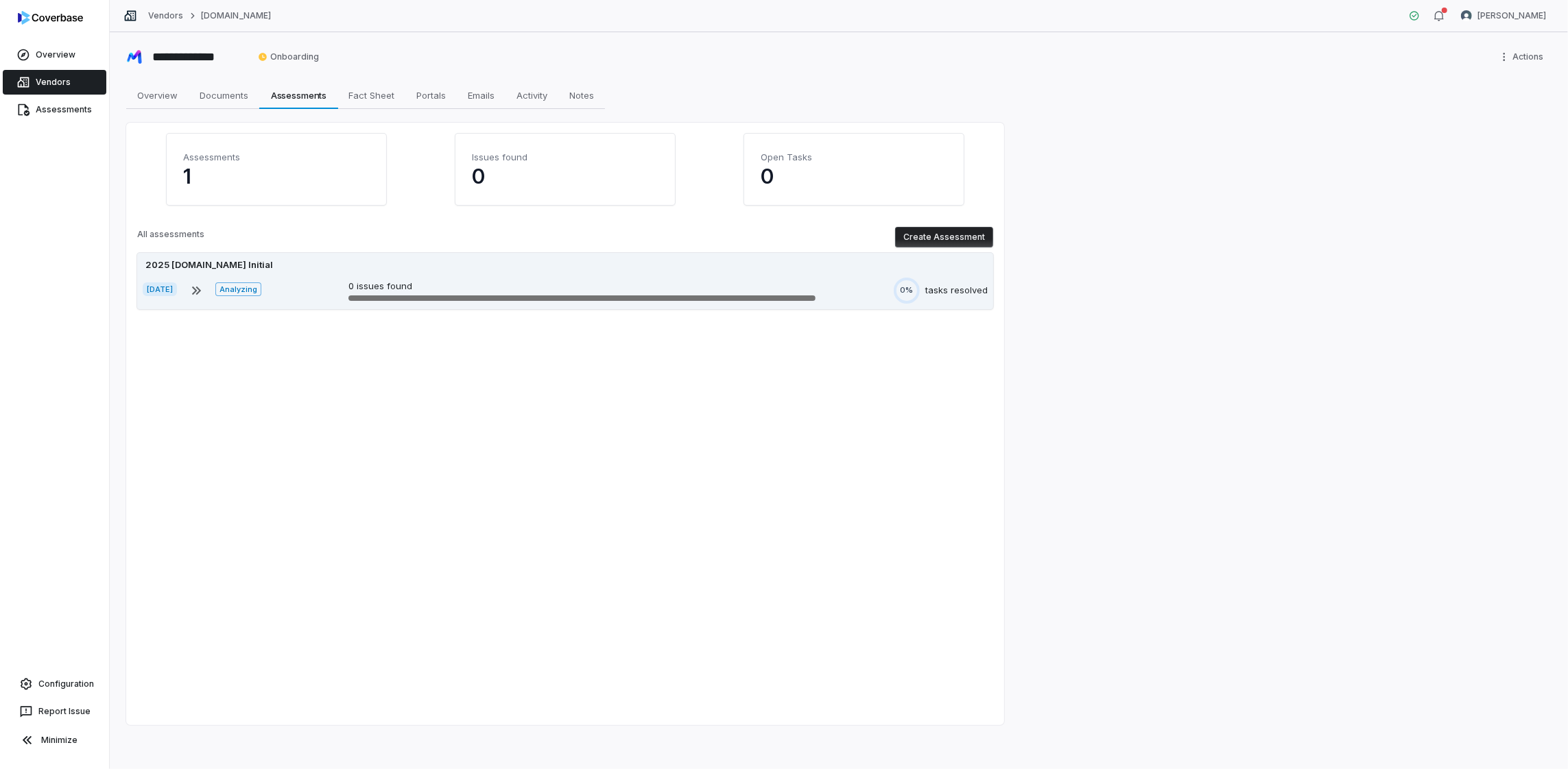
click at [404, 264] on div "2025 [DOMAIN_NAME] Initial" at bounding box center [565, 265] width 845 height 14
